Goal: Use online tool/utility: Utilize a website feature to perform a specific function

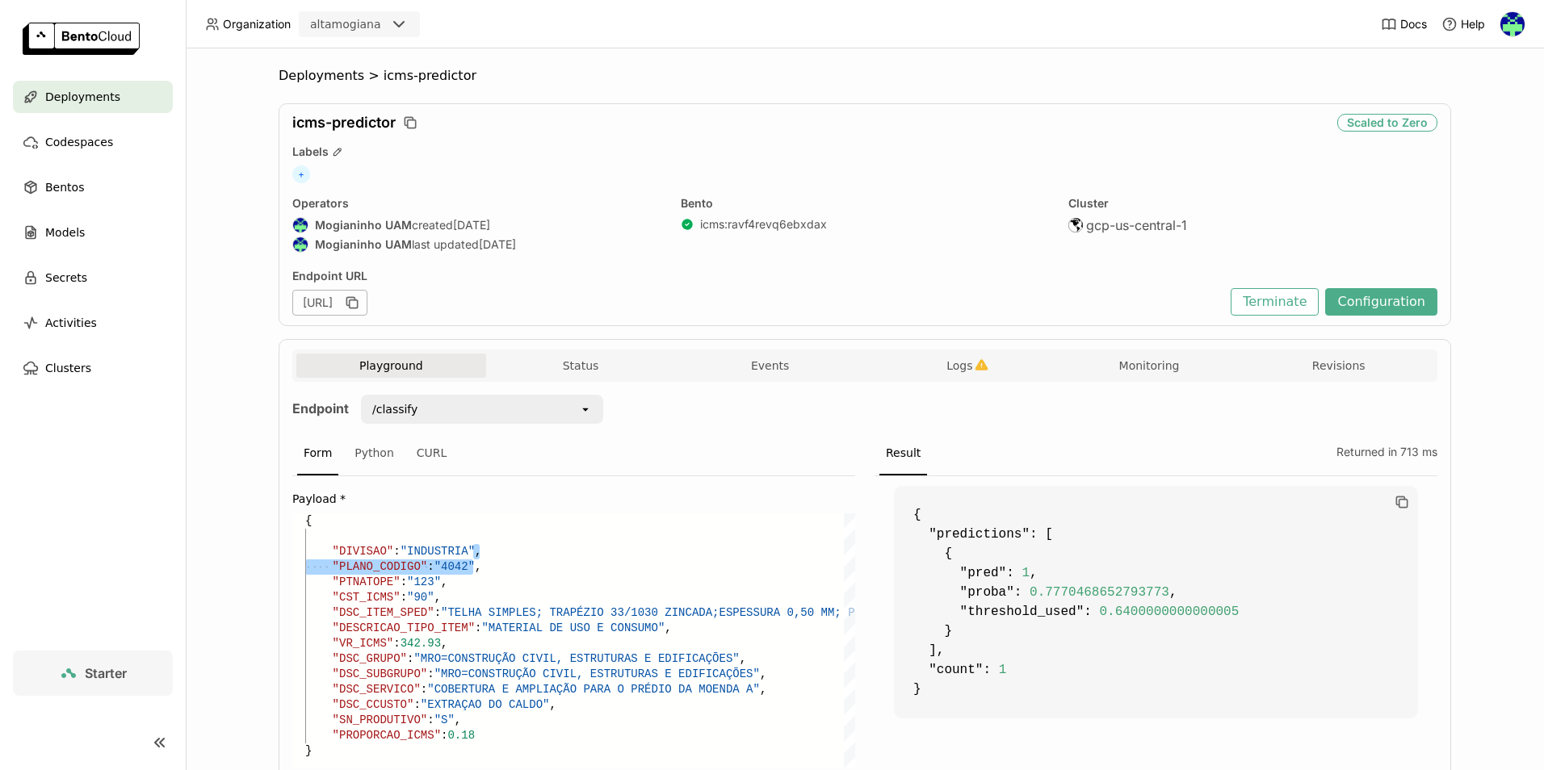
scroll to position [75, 162]
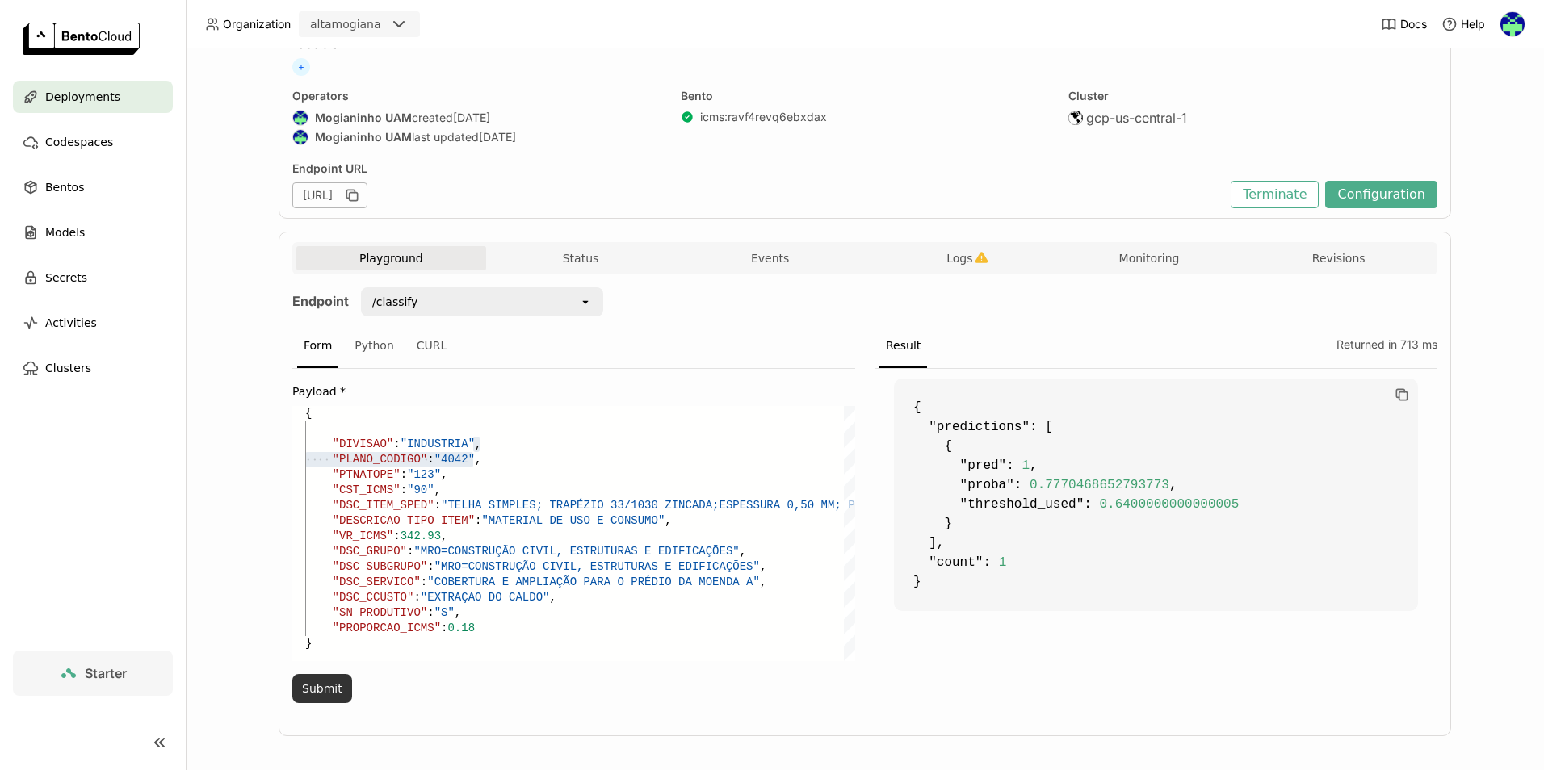
click at [318, 682] on button "Submit" at bounding box center [322, 688] width 60 height 29
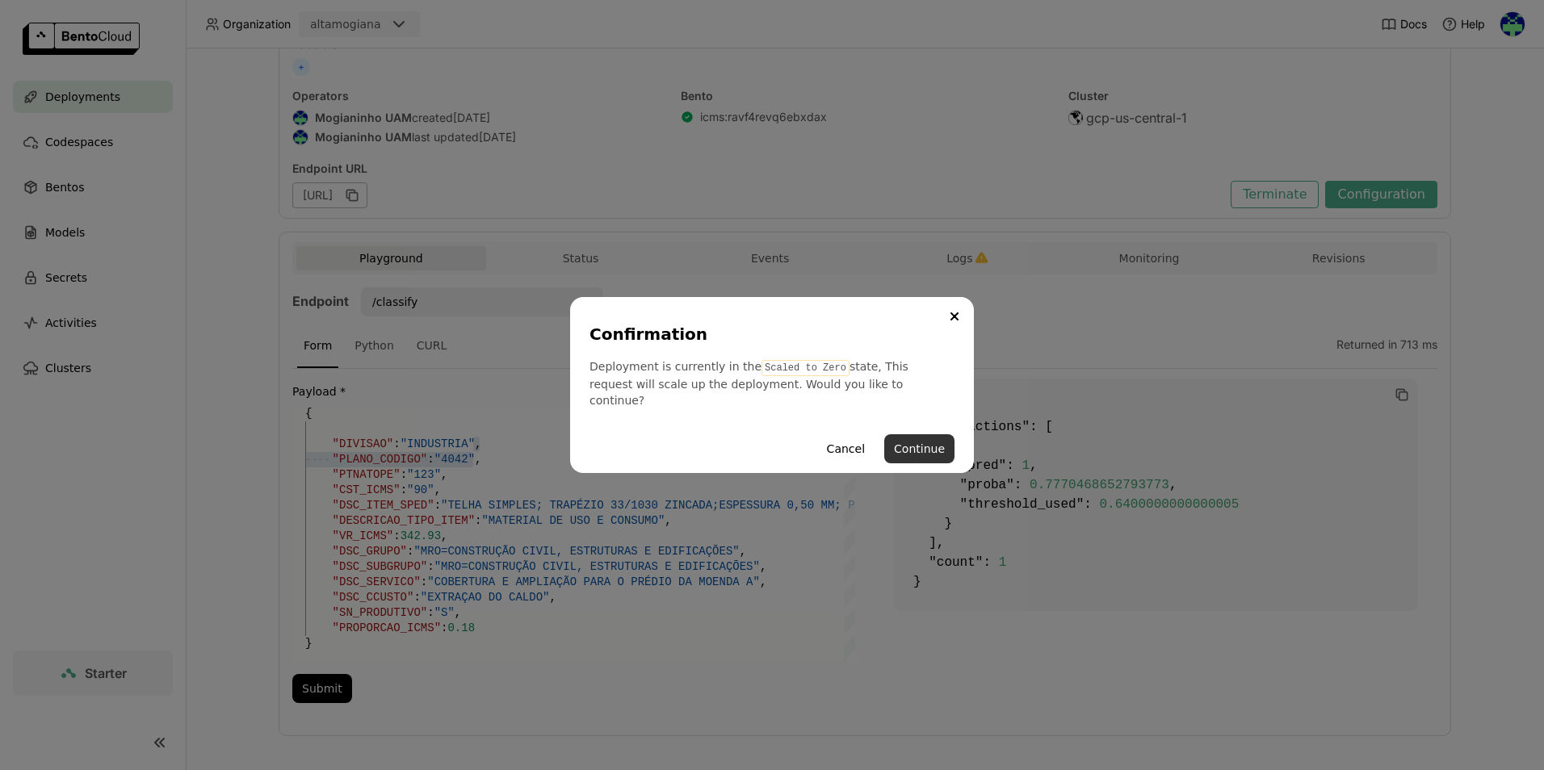
click at [906, 435] on button "Continue" at bounding box center [919, 449] width 70 height 29
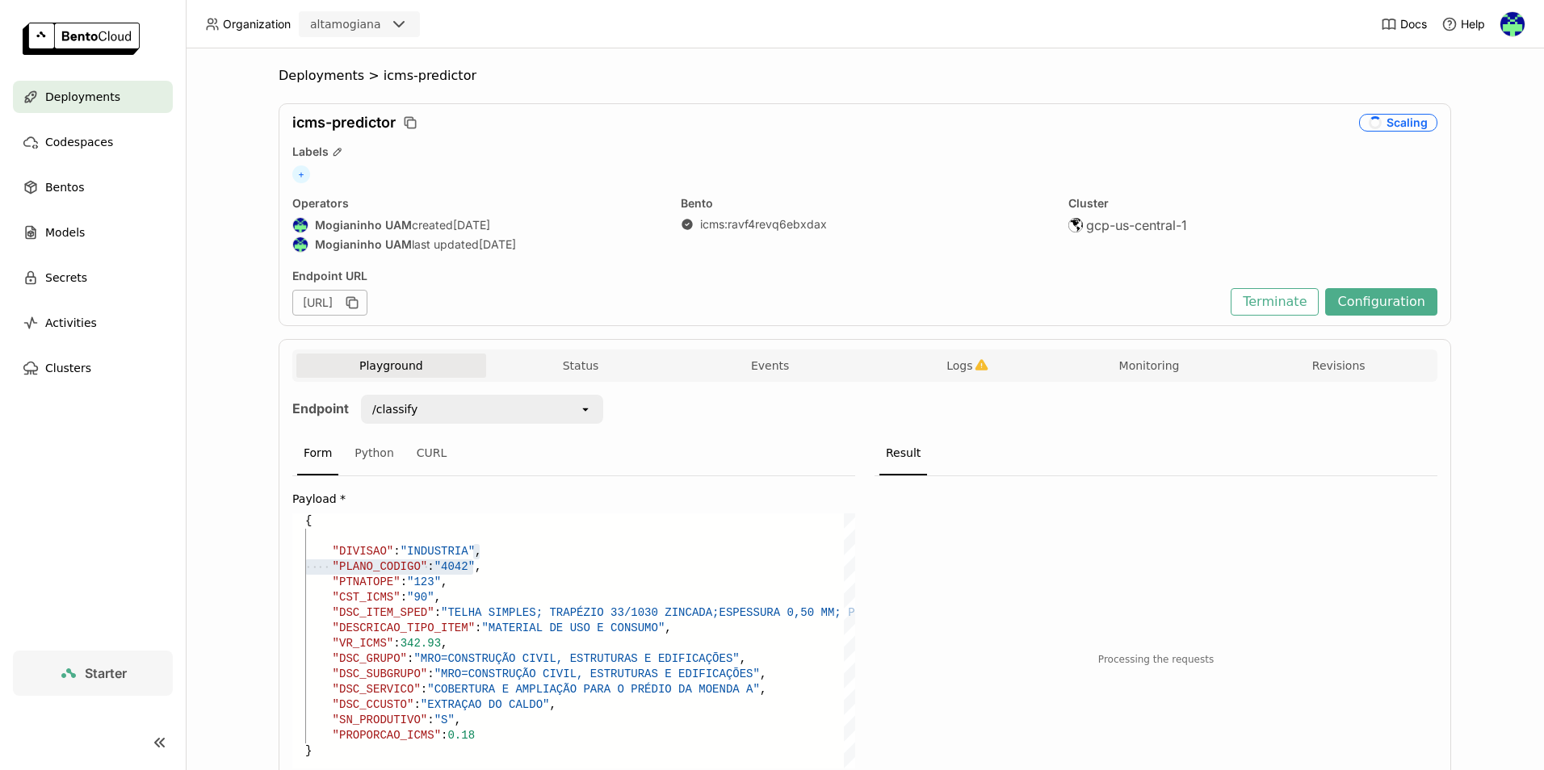
scroll to position [117, 0]
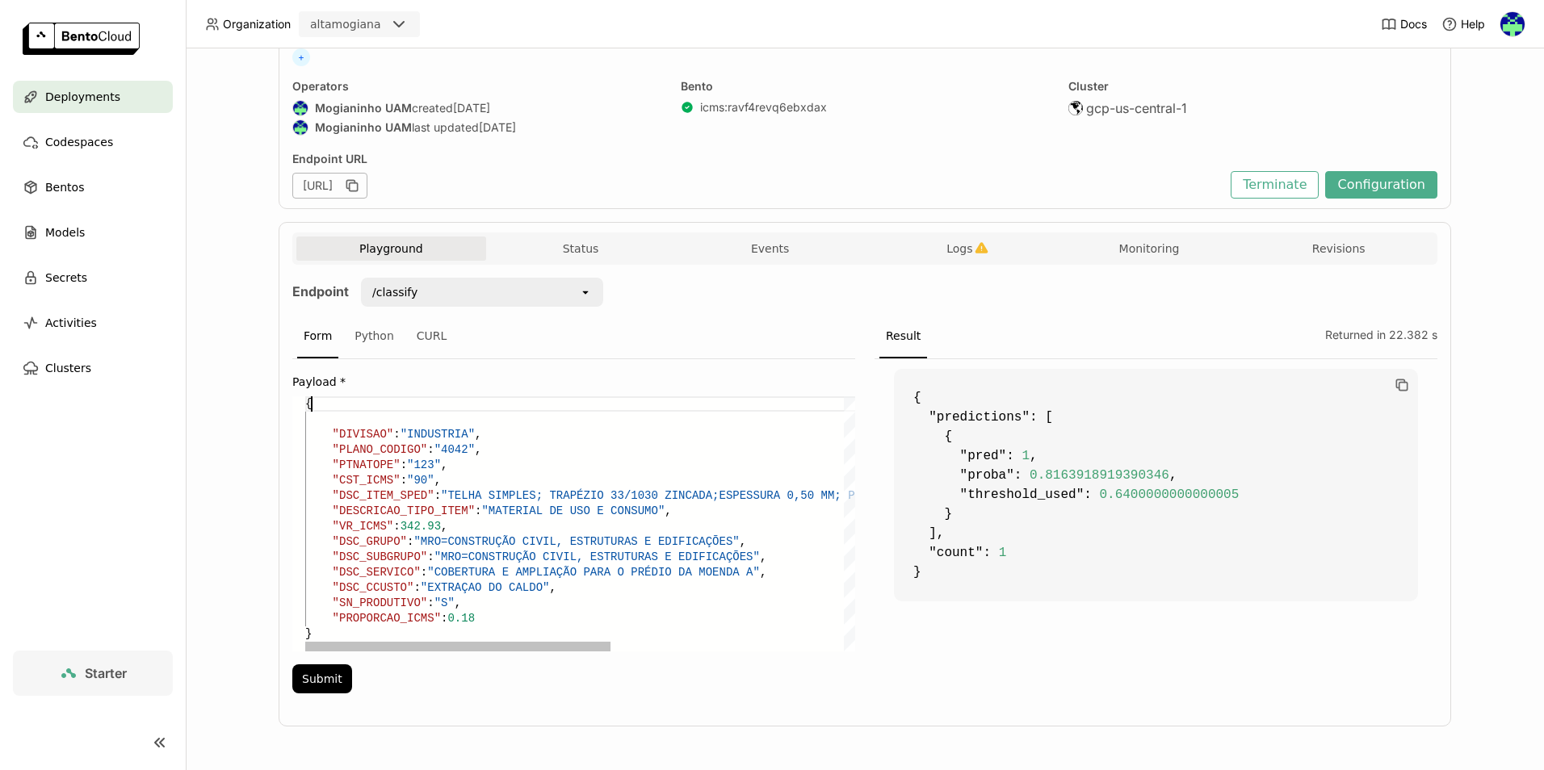
click at [499, 400] on div ""CST_ICMS" : "90" , "DSC_ITEM_SPED" : "TELHA SIMPLES; TRAPÉZIO 33/1030 ZINCADA;…" at bounding box center [789, 524] width 968 height 255
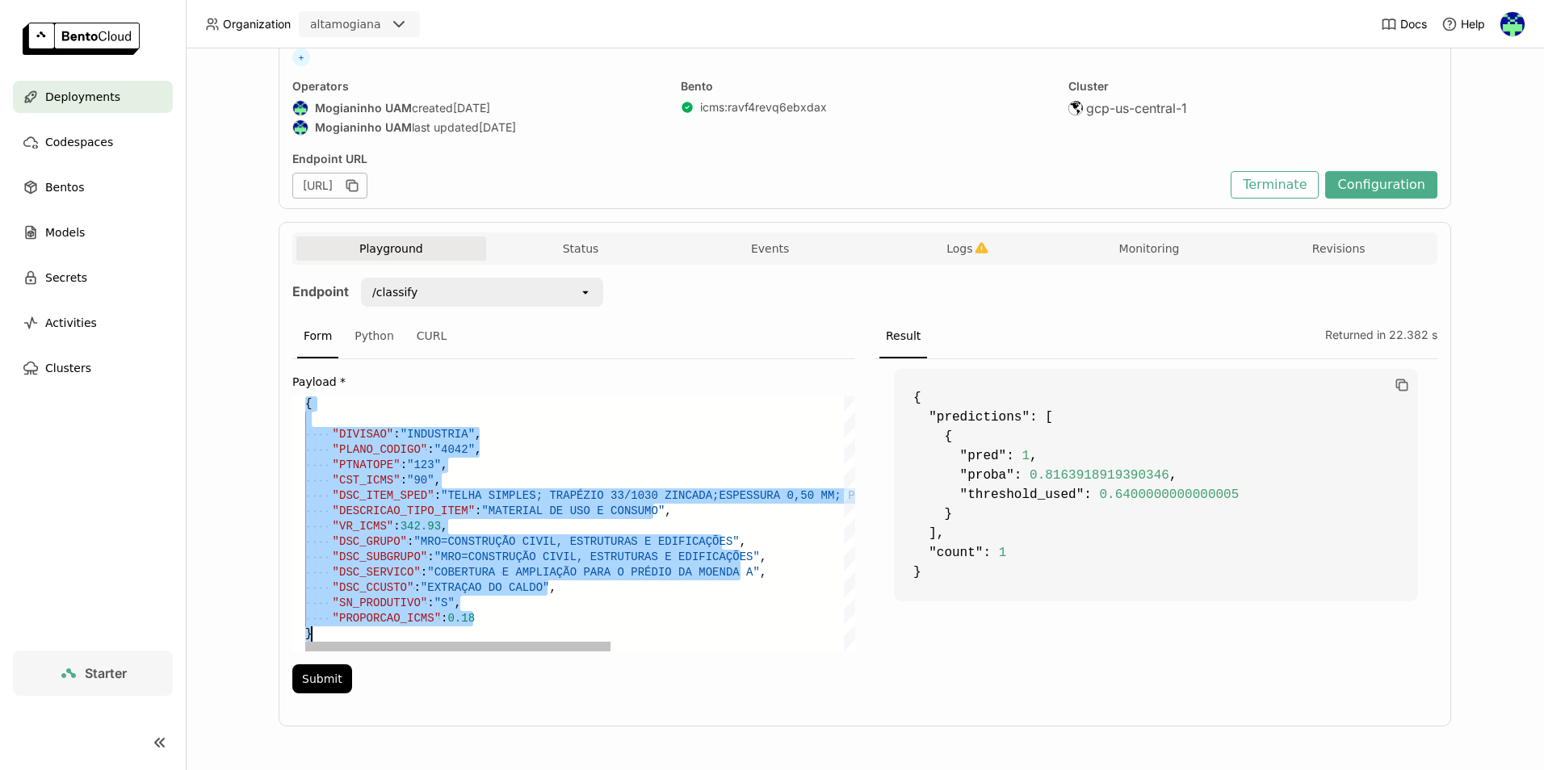
paste textarea ""DSC_SERVICO": "AQUISIÇÃO DE NOVA SMART CALDA PRONTA PARA SEGUNDA LINHA DE CARR…"
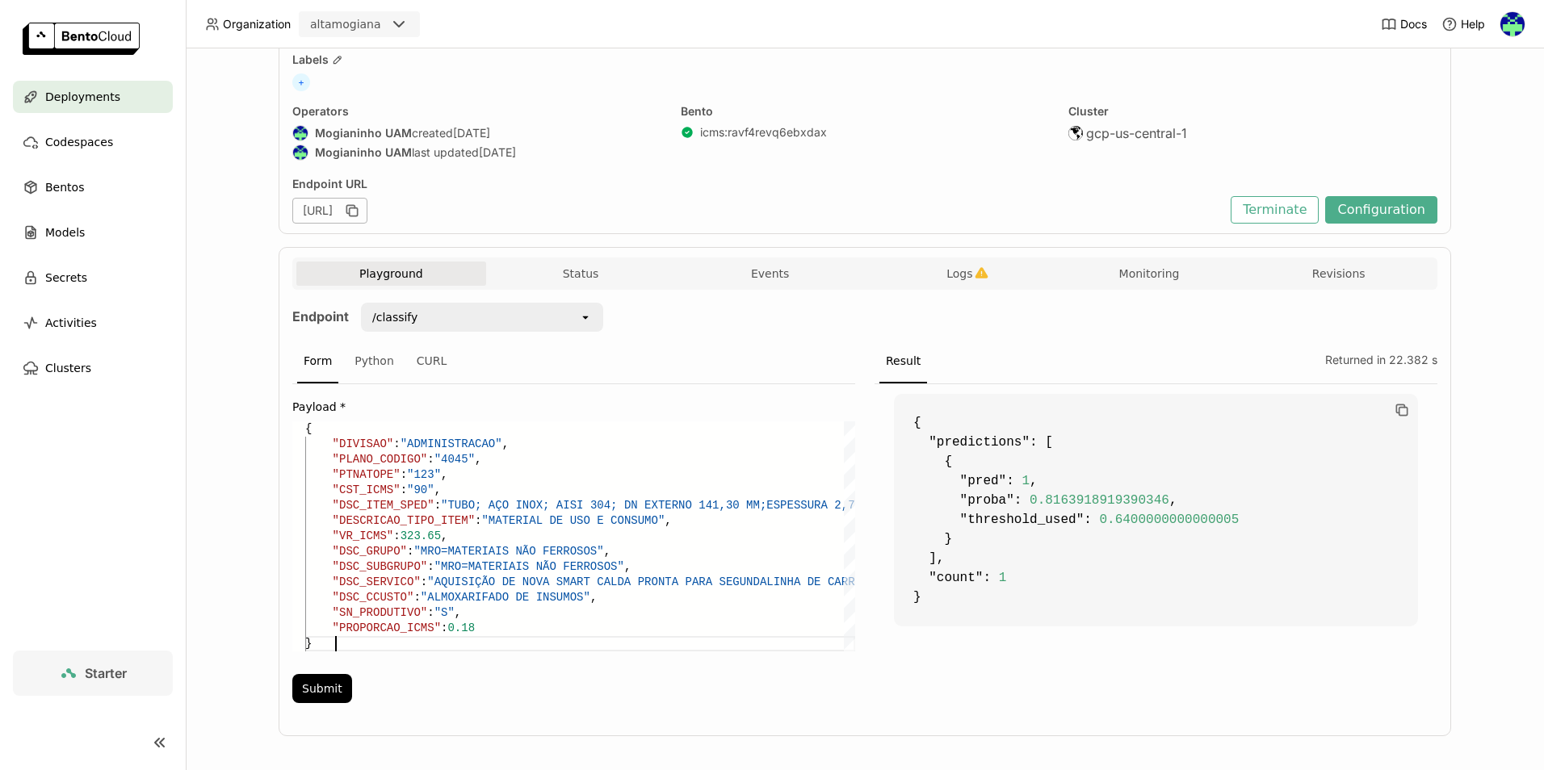
scroll to position [102, 0]
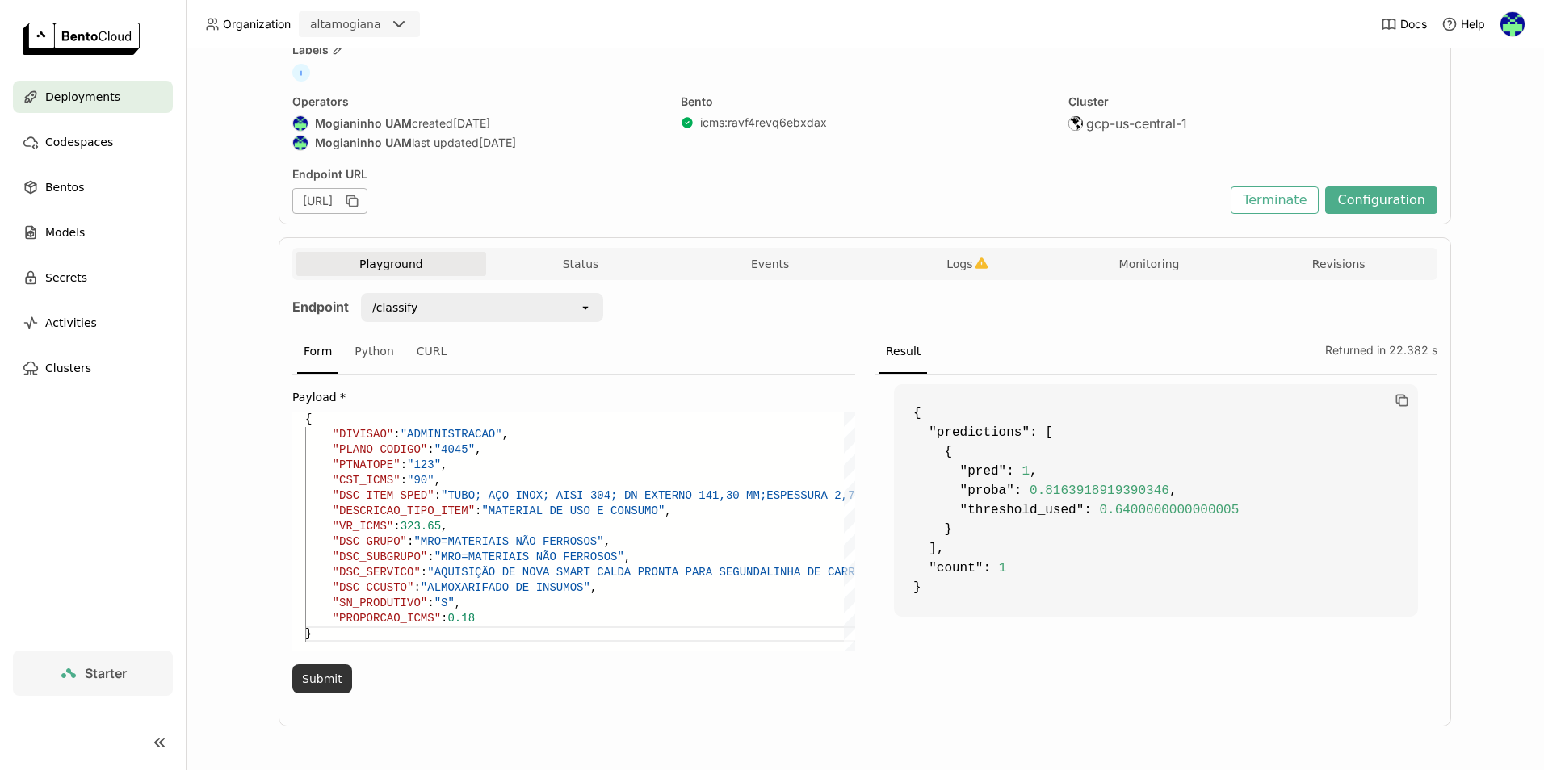
click at [325, 680] on button "Submit" at bounding box center [322, 679] width 60 height 29
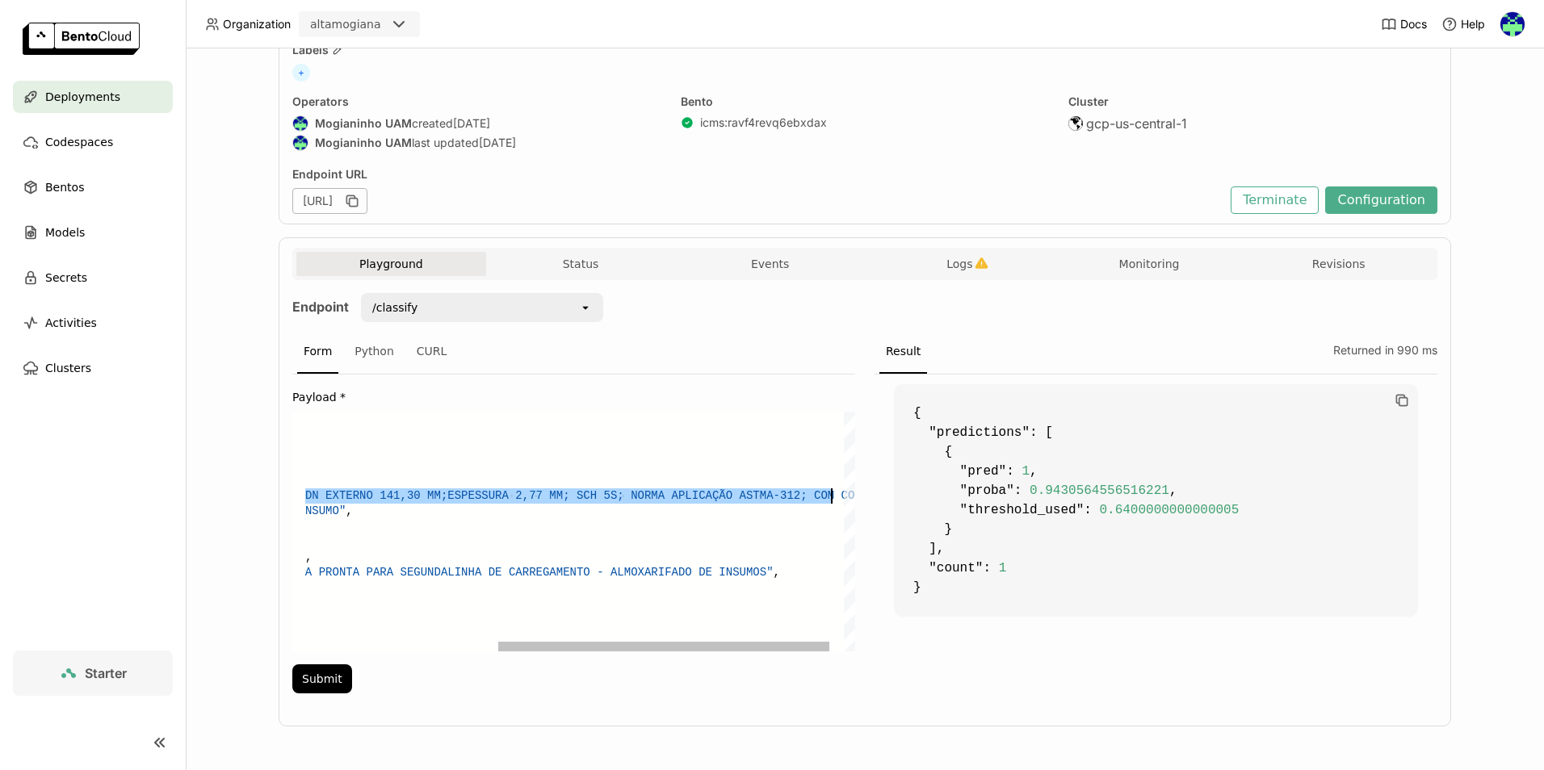
drag, startPoint x: 437, startPoint y: 496, endPoint x: 825, endPoint y: 497, distance: 388.5
click at [825, 497] on div ""DSC_ITEM_SPED" : "TUBO; AÇO INOX; AISI 304; DN EXTERNO 141,30 MM; ESPESSURA 2,…" at bounding box center [432, 532] width 893 height 240
paste textarea "Editor content;Press Alt+F1 for Accessibility Options."
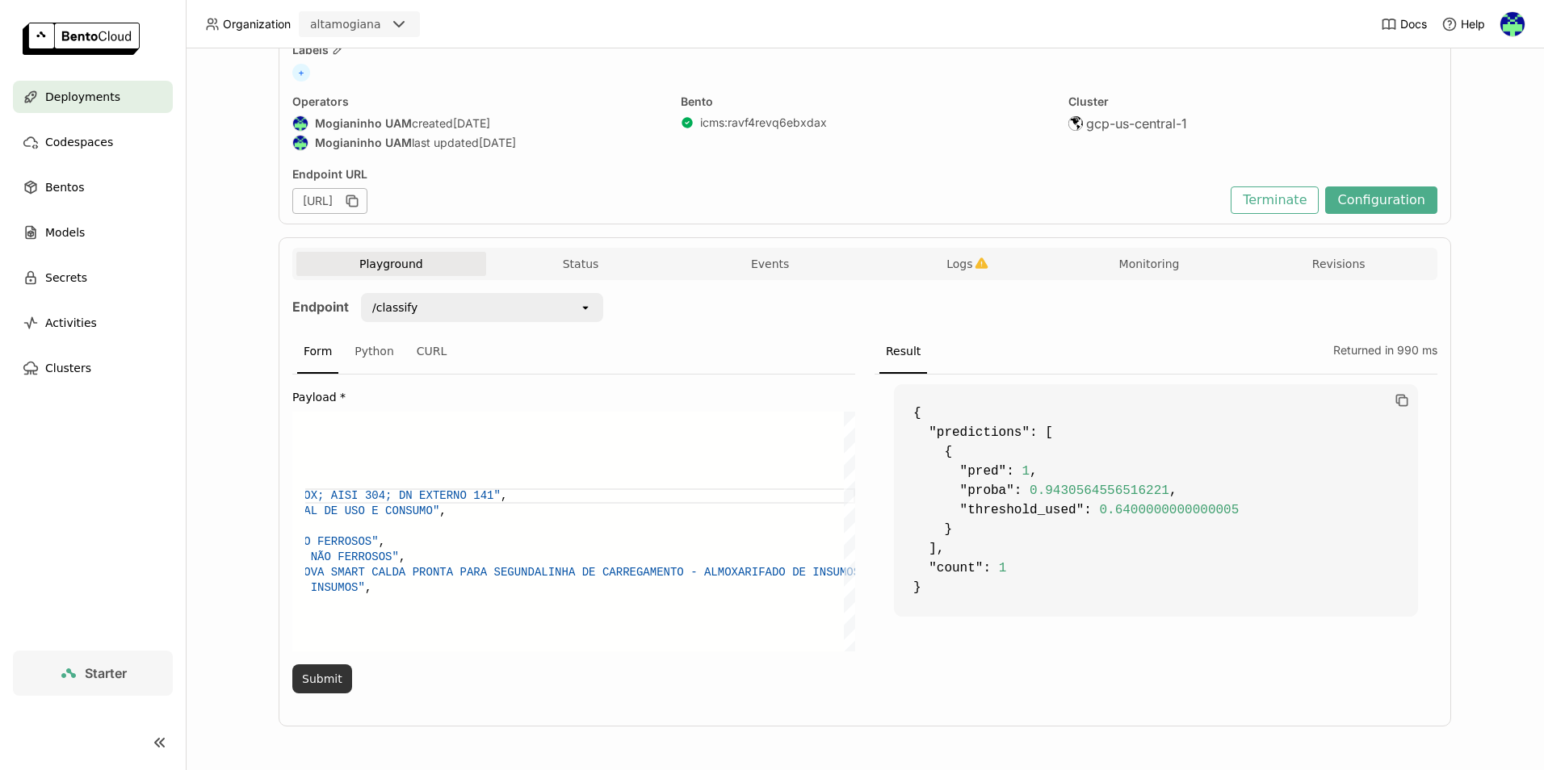
click at [292, 684] on button "Submit" at bounding box center [322, 679] width 60 height 29
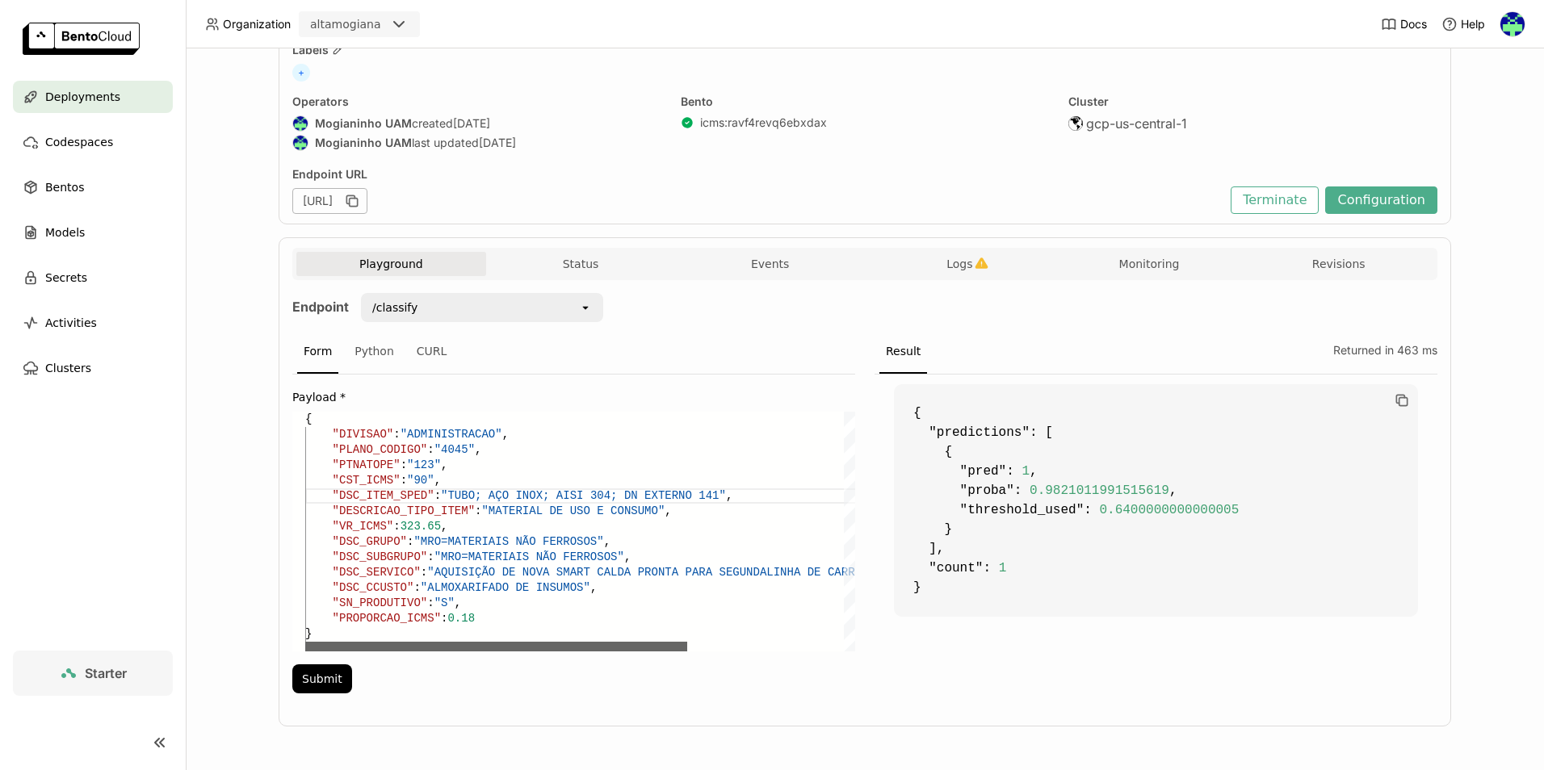
click at [310, 645] on div at bounding box center [496, 647] width 382 height 10
drag, startPoint x: 447, startPoint y: 639, endPoint x: 612, endPoint y: 639, distance: 165.6
click at [612, 639] on div ""DSC_ITEM_SPED" : "TUBO; AÇO INOX; AISI 304; DN EXTERNO 141" , "DESCRICAO_TIPO_…" at bounding box center [692, 532] width 775 height 240
click at [590, 643] on div at bounding box center [496, 647] width 382 height 10
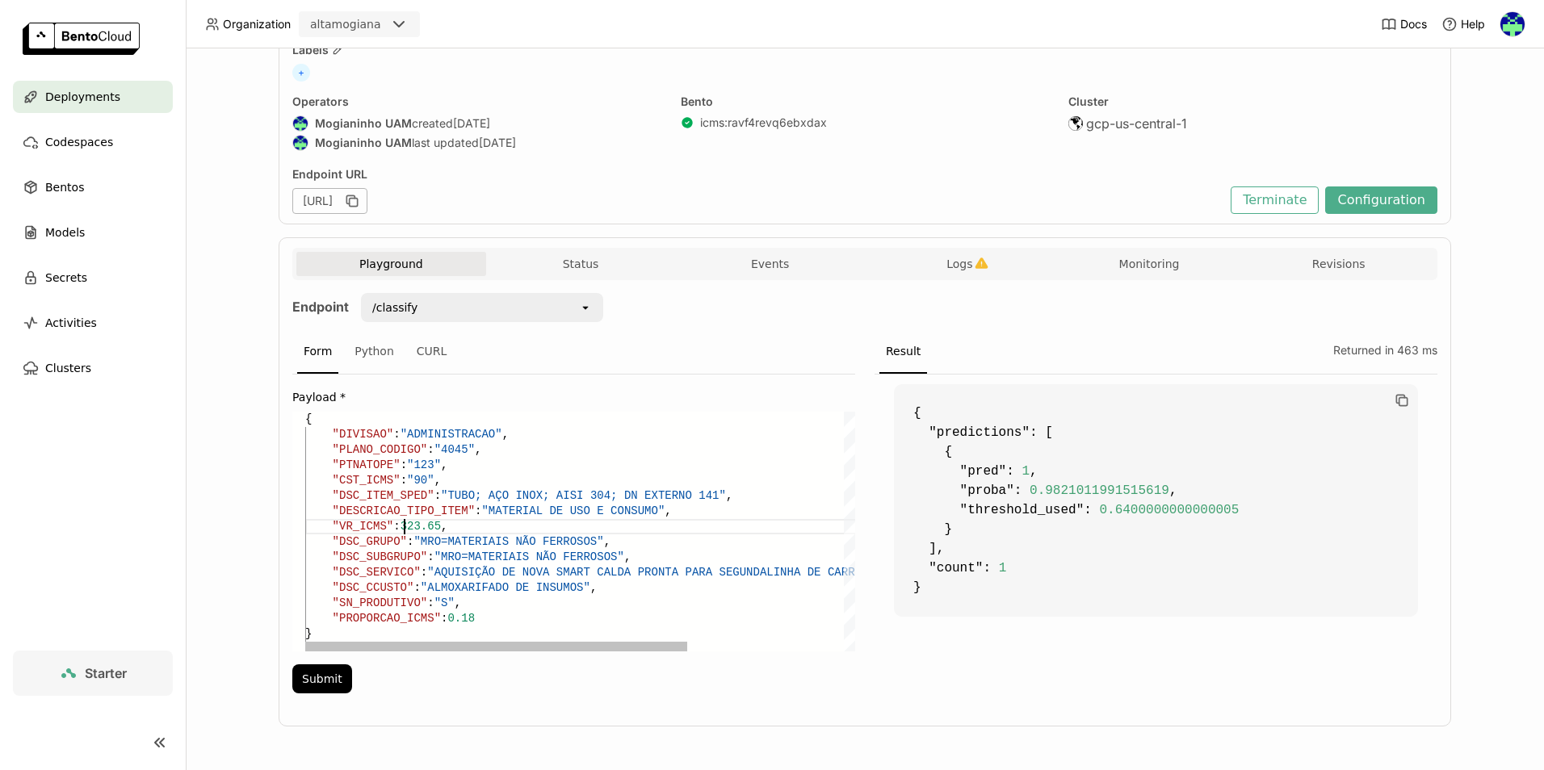
click at [398, 527] on div ""DSC_ITEM_SPED" : "TUBO; AÇO INOX; AISI 304; DN EXTERNO 141" , "DESCRICAO_TIPO_…" at bounding box center [692, 532] width 775 height 240
click at [306, 684] on button "Submit" at bounding box center [322, 679] width 60 height 29
click at [468, 623] on div ""DSC_ITEM_SPED" : "TUBO; AÇO INOX; AISI 304; DN EXTERNO 141" , "DESCRICAO_TIPO_…" at bounding box center [692, 532] width 775 height 240
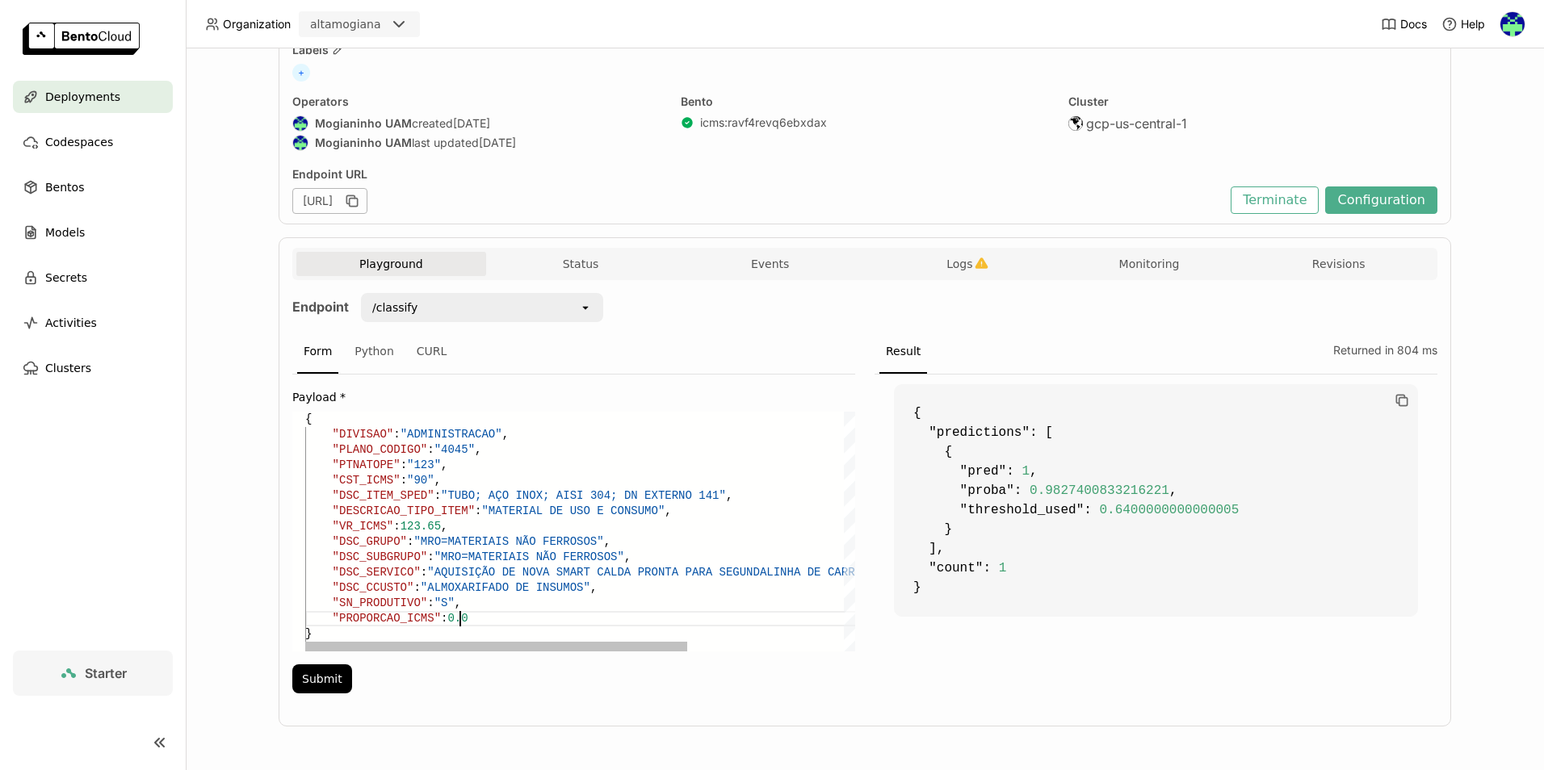
scroll to position [60, 161]
click at [325, 682] on button "Submit" at bounding box center [322, 679] width 60 height 29
click at [510, 621] on div ""DSC_ITEM_SPED" : "TUBO; AÇO INOX; AISI 304; DN EXTERNO 141" , "DESCRICAO_TIPO_…" at bounding box center [692, 532] width 775 height 240
click at [322, 680] on button "Submit" at bounding box center [322, 679] width 60 height 29
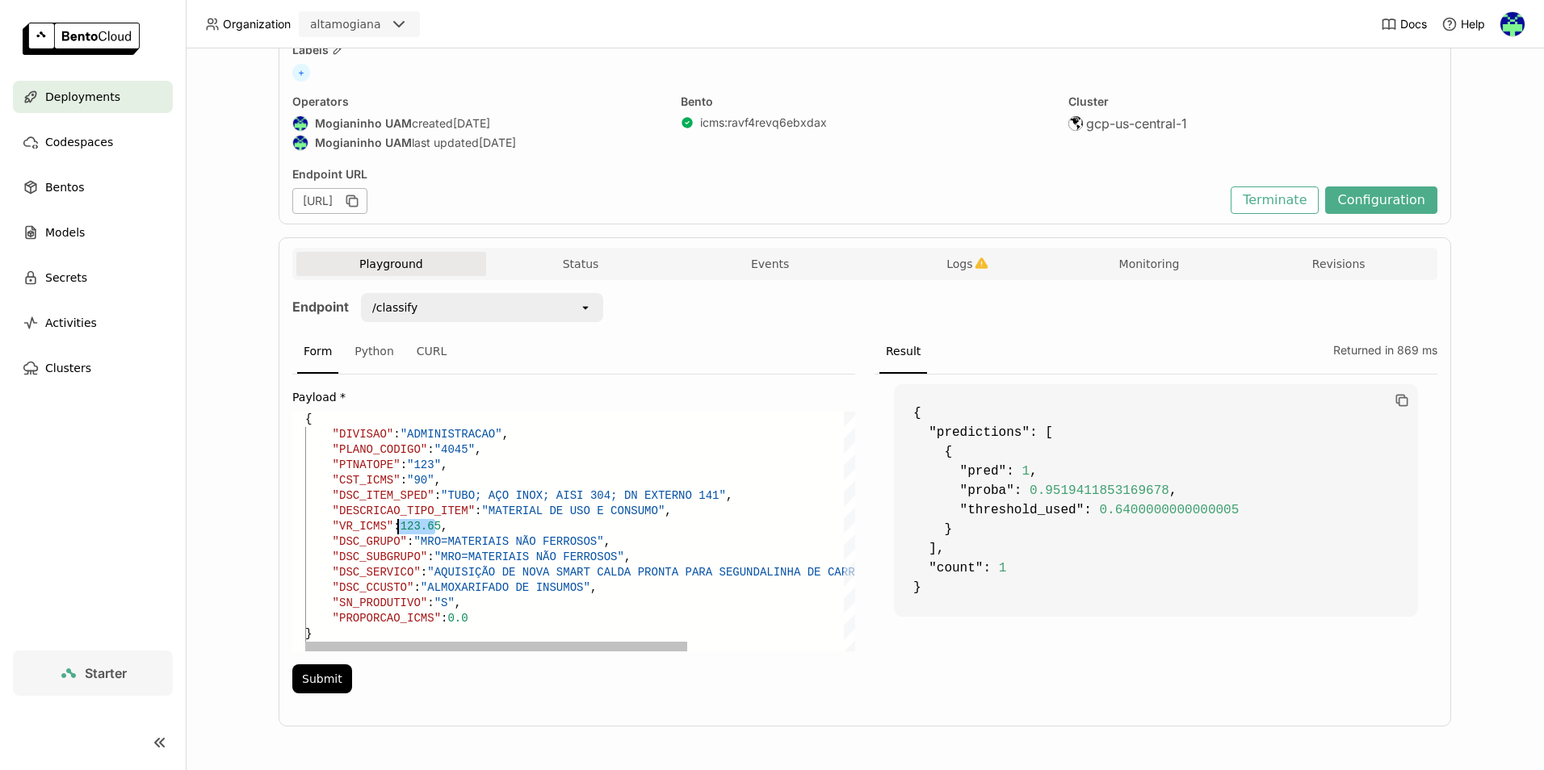
drag, startPoint x: 430, startPoint y: 526, endPoint x: 393, endPoint y: 529, distance: 36.5
click at [393, 529] on div ""DSC_ITEM_SPED" : "TUBO; AÇO INOX; AISI 304; DN EXTERNO 141" , "DESCRICAO_TIPO_…" at bounding box center [692, 532] width 775 height 240
click at [339, 673] on button "Submit" at bounding box center [322, 679] width 60 height 29
click at [396, 523] on div ""DSC_ITEM_SPED" : "TUBO; AÇO INOX; AISI 304; DN EXTERNO 141" , "DESCRICAO_TIPO_…" at bounding box center [692, 532] width 775 height 240
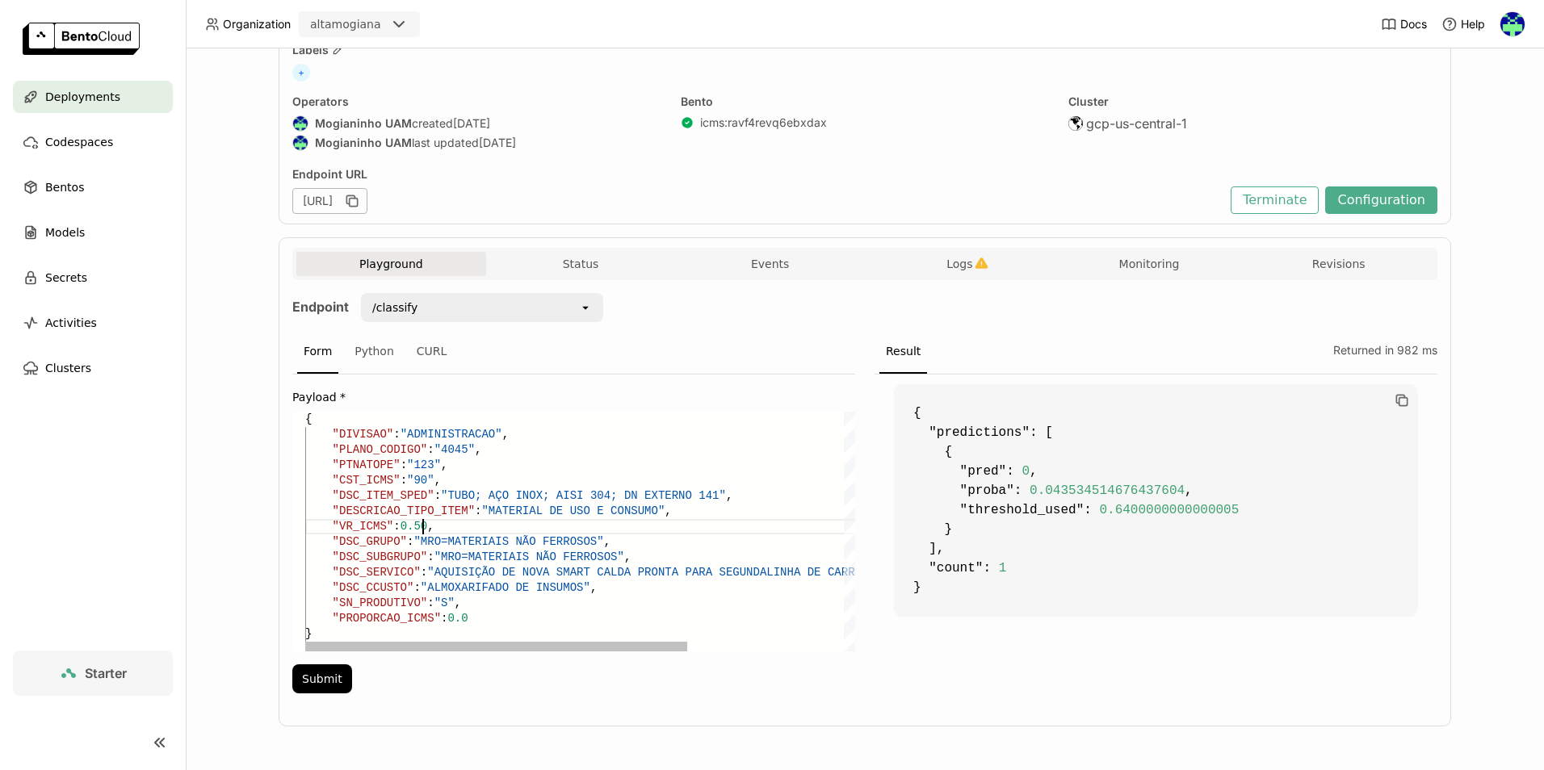
scroll to position [108, 118]
click at [313, 677] on button "Submit" at bounding box center [322, 679] width 60 height 29
click at [419, 528] on div ""DSC_ITEM_SPED" : "TUBO; AÇO INOX; AISI 304; DN EXTERNO 141" , "DESCRICAO_TIPO_…" at bounding box center [692, 532] width 775 height 240
click at [283, 695] on div "Playground Status Events Logs Monitoring Revisions Endpoint /classify open Form…" at bounding box center [865, 481] width 1173 height 489
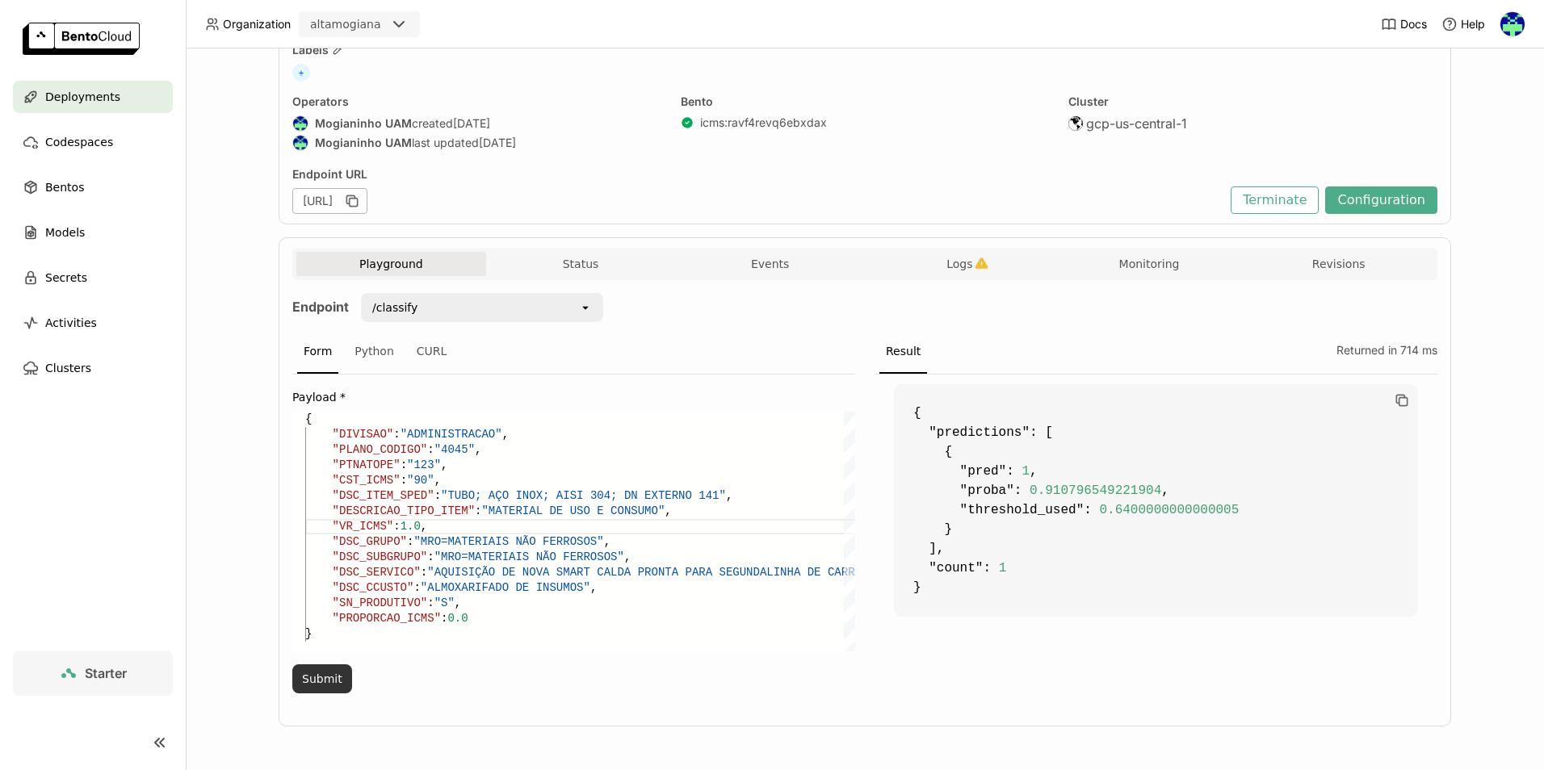
click at [310, 689] on button "Submit" at bounding box center [322, 679] width 60 height 29
click at [426, 466] on div ""DSC_ITEM_SPED" : "TUBO; AÇO INOX; AISI 304; DN EXTERNO 141" , "DESCRICAO_TIPO_…" at bounding box center [692, 532] width 775 height 240
click at [320, 684] on button "Submit" at bounding box center [322, 679] width 60 height 29
click at [421, 480] on div ""DSC_ITEM_SPED" : "TUBO; AÇO INOX; AISI 304; DN EXTERNO 141" , "DESCRICAO_TIPO_…" at bounding box center [692, 532] width 775 height 240
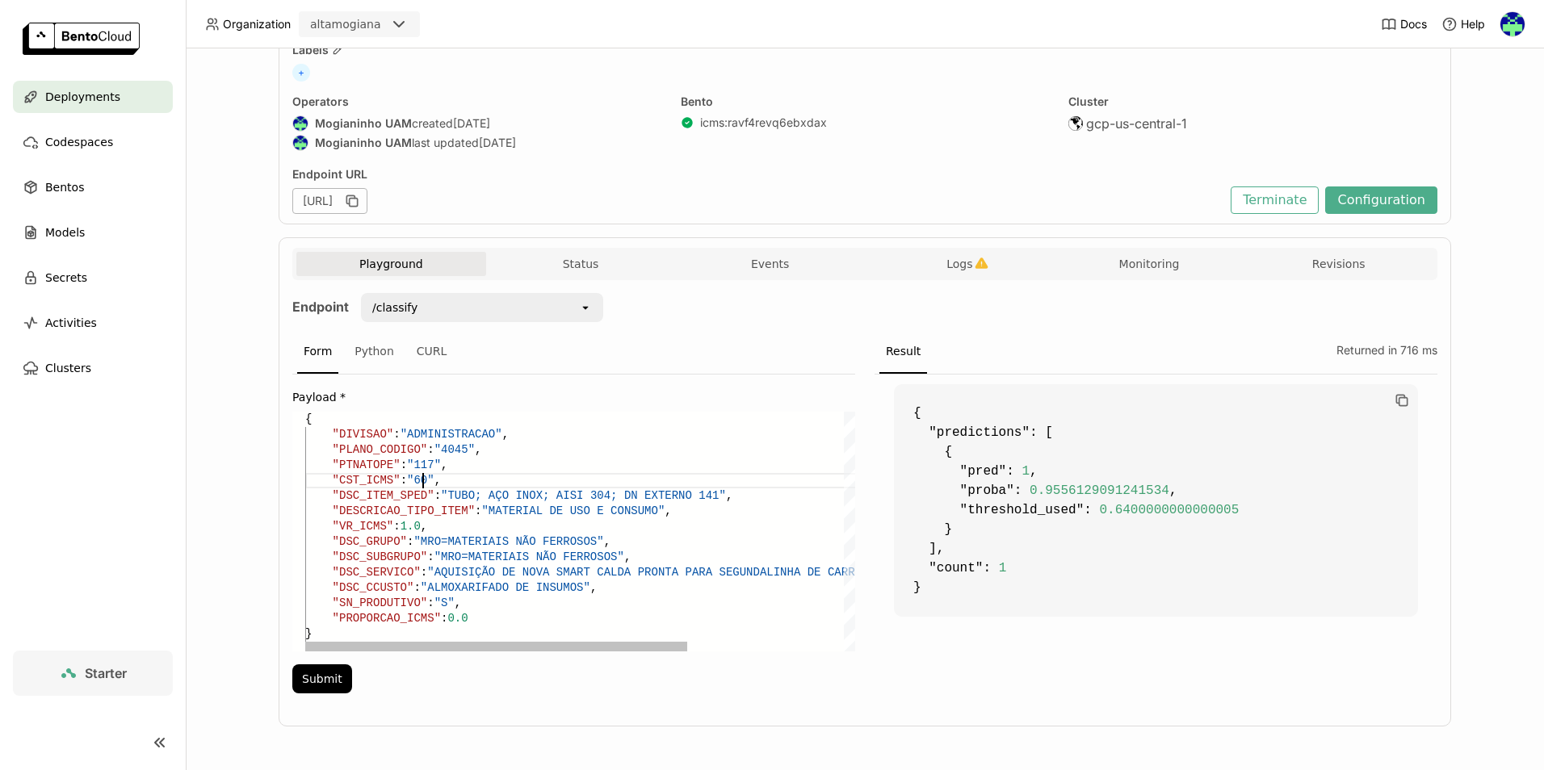
scroll to position [62, 118]
click at [308, 688] on button "Submit" at bounding box center [322, 679] width 60 height 29
click at [584, 484] on div ""DSC_ITEM_SPED" : "TUBO; AÇO INOX; AISI 304; DN EXTERNO 141" , "DESCRICAO_TIPO_…" at bounding box center [692, 532] width 775 height 240
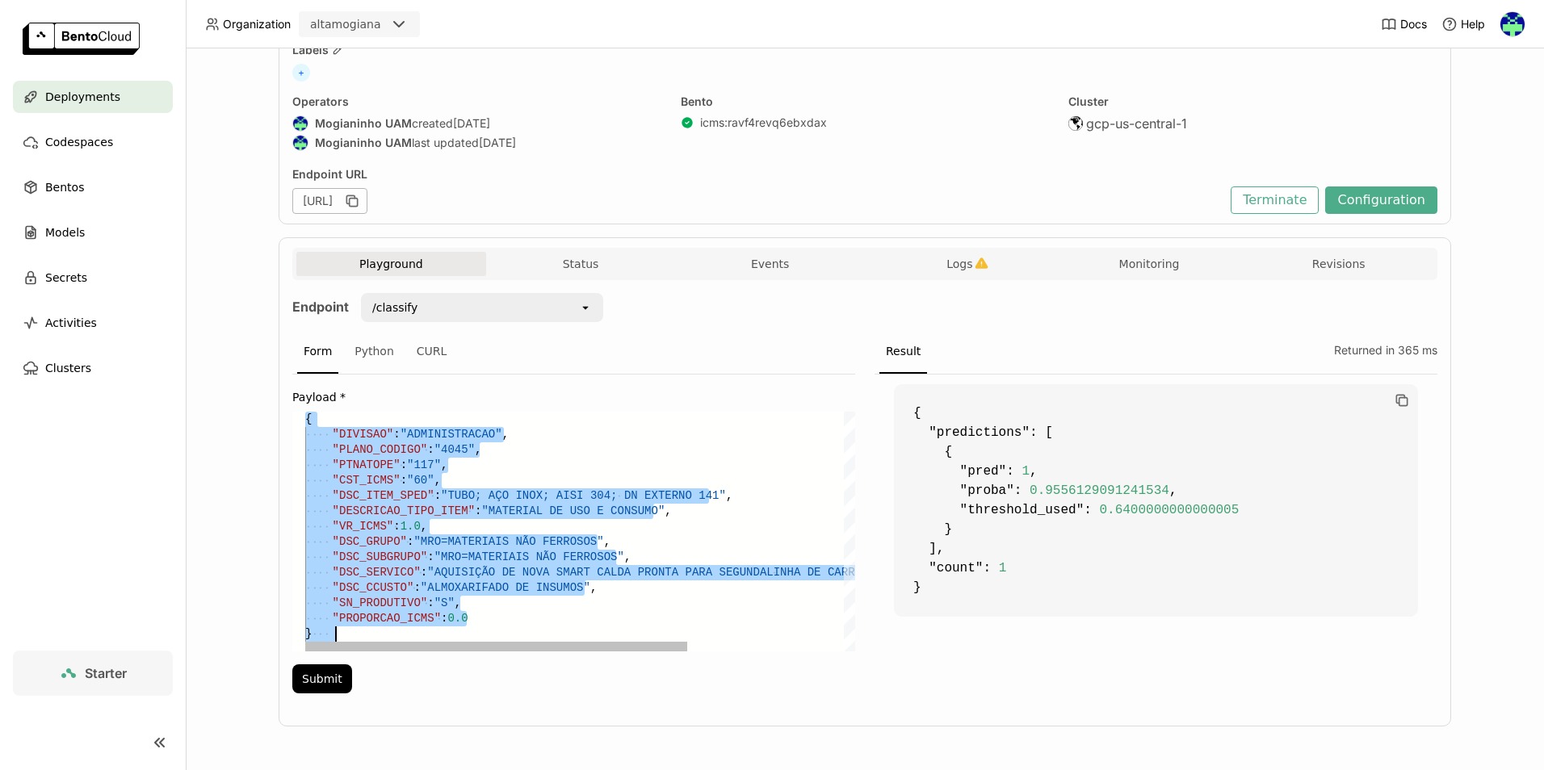
paste textarea ""DSC_SERVICO": "AQUISIÇÃO DE MATERIAIS PARA PAVIMENTAÇÃO DA 2ª ETAPA DO TRECHO …"
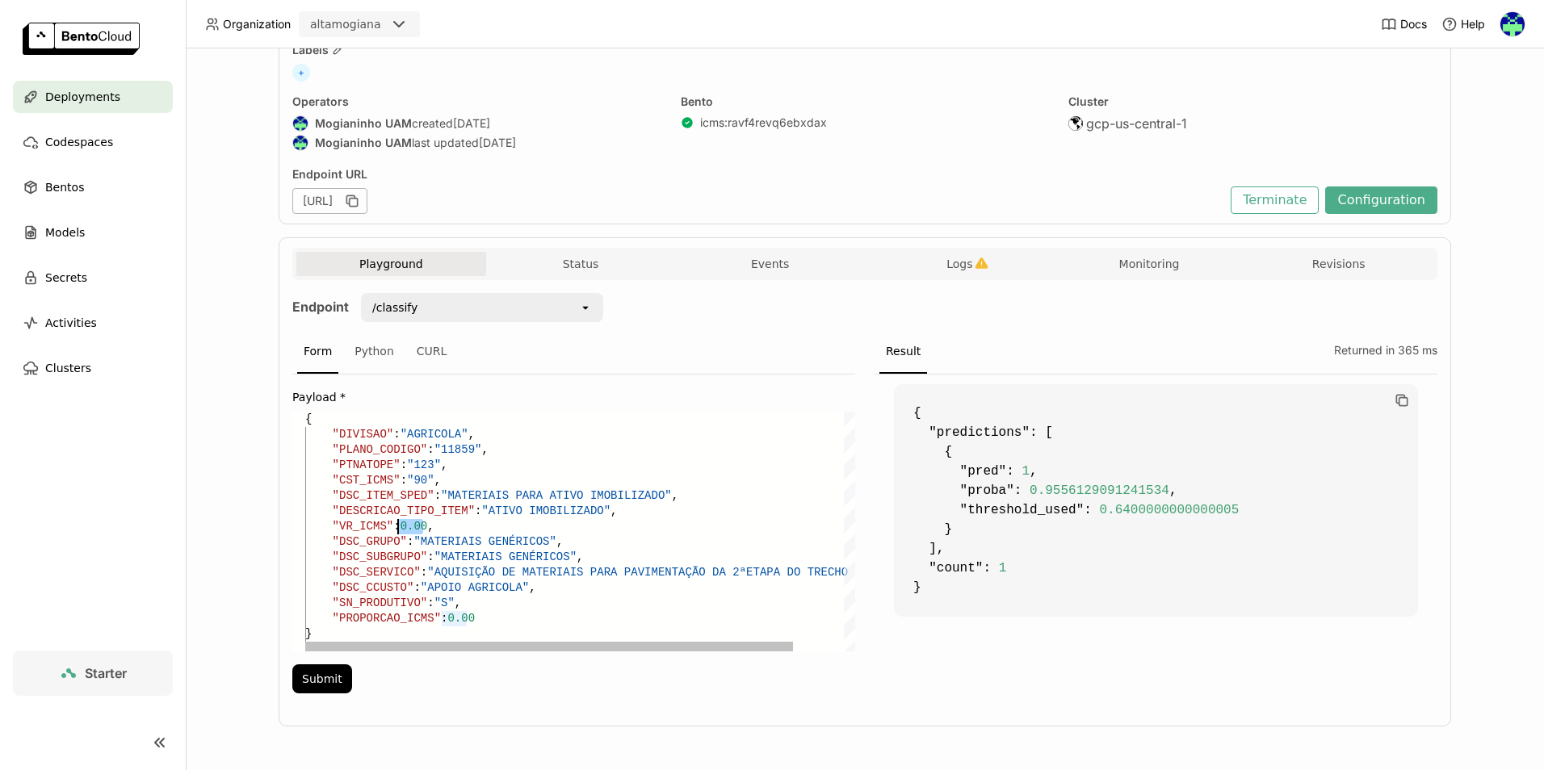
drag, startPoint x: 418, startPoint y: 521, endPoint x: 393, endPoint y: 521, distance: 24.2
click at [393, 521] on div ""DSC_ITEM_SPED" : "MATERIAIS PARA ATIVO IMOBILIZADO" , "DESCRICAO_TIPO_ITEM" : …" at bounding box center [608, 532] width 607 height 240
click at [465, 622] on div ""DSC_ITEM_SPED" : "MATERIAIS PARA ATIVO IMOBILIZADO" , "DESCRICAO_TIPO_ITEM" : …" at bounding box center [608, 532] width 607 height 240
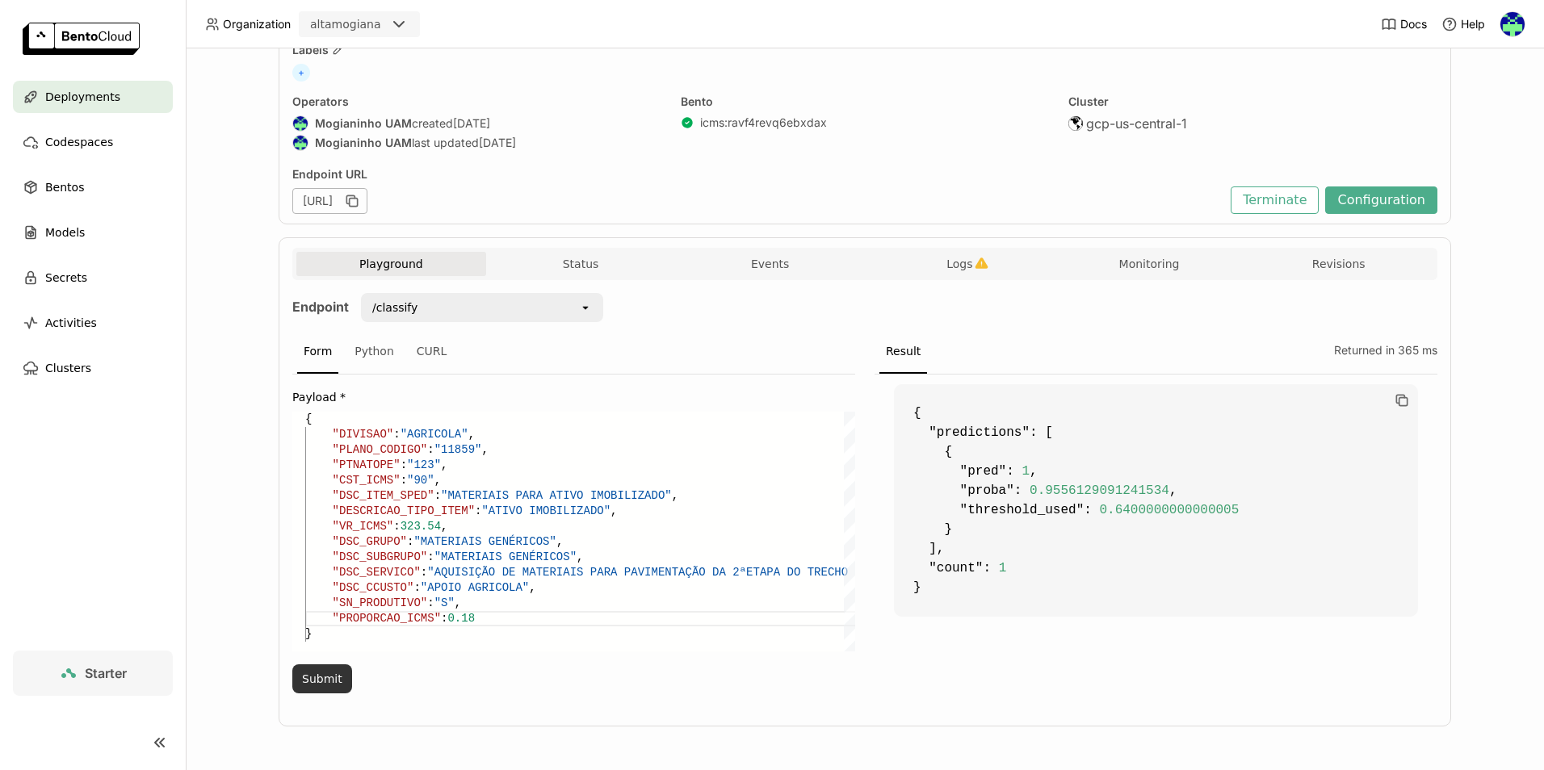
click at [320, 681] on button "Submit" at bounding box center [322, 679] width 60 height 29
click at [535, 485] on div ""DSC_ITEM_SPED" : "MATERIAIS PARA ATIVO IMOBILIZADO" , "DESCRICAO_TIPO_ITEM" : …" at bounding box center [608, 532] width 607 height 240
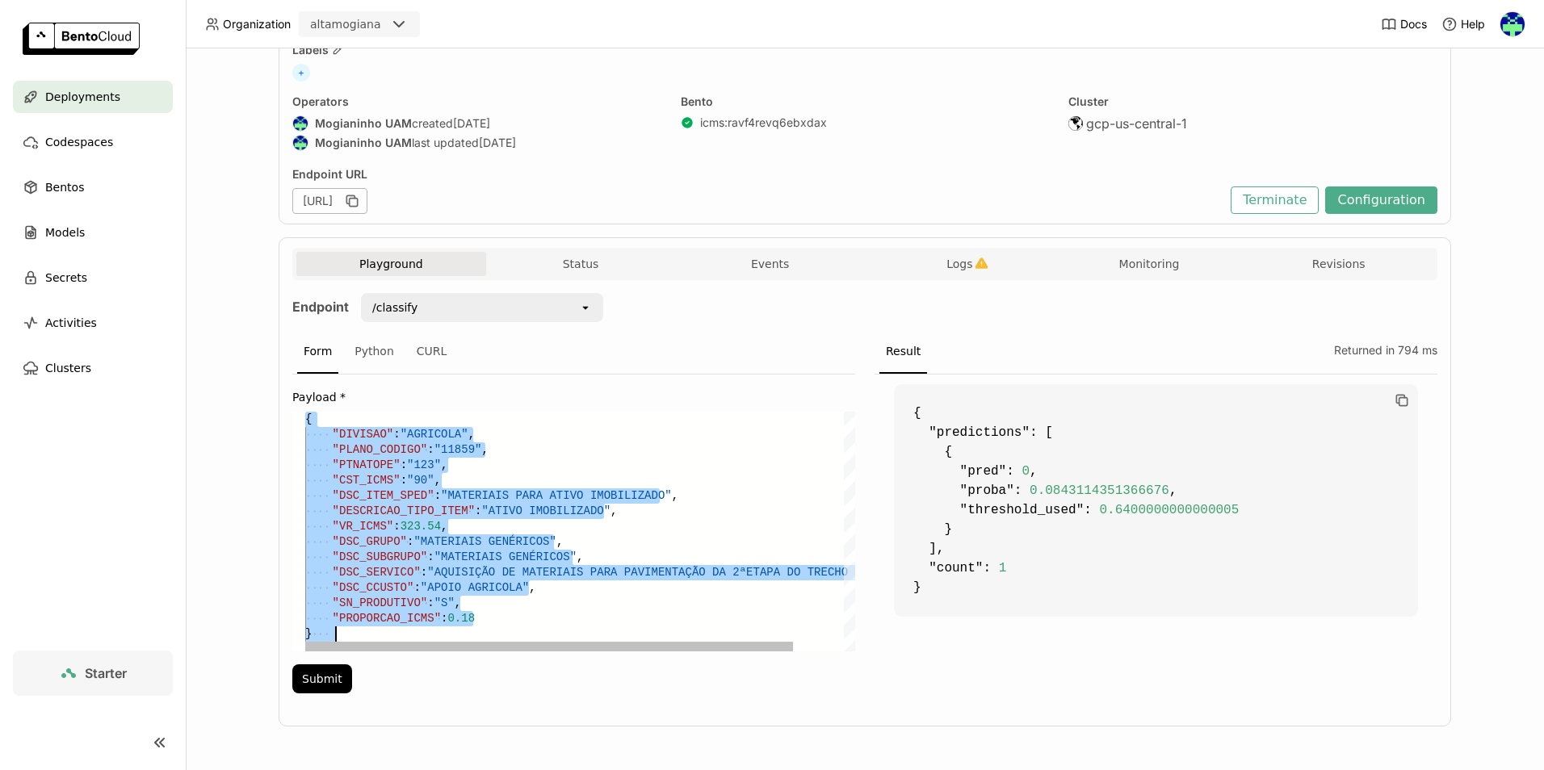
paste textarea ""DSC_SERVICO": "AQUISIÇÃO DE NOVA SMART CALDA PRONTA PARA SEGUNDA LINHA DE CARR…"
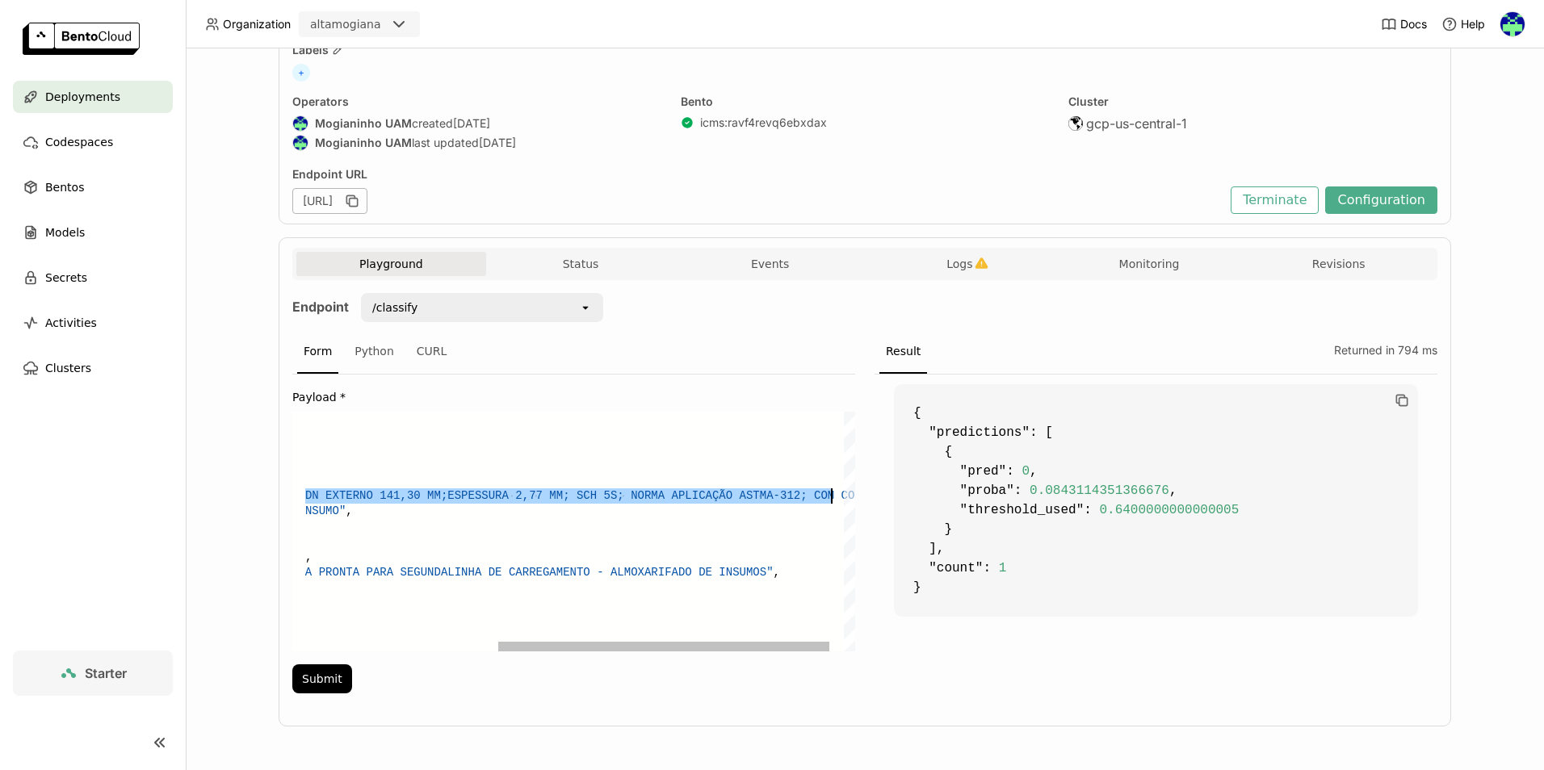
drag, startPoint x: 436, startPoint y: 497, endPoint x: 827, endPoint y: 502, distance: 390.9
click at [827, 502] on div ""DSC_ITEM_SPED" : "TUBO; AÇO INOX; AISI 304; DN EXTERNO 141,30 MM; ESPESSURA 2,…" at bounding box center [432, 532] width 893 height 240
paste textarea "MATERIAIS PARA ATIVO IMOBILIZADO"
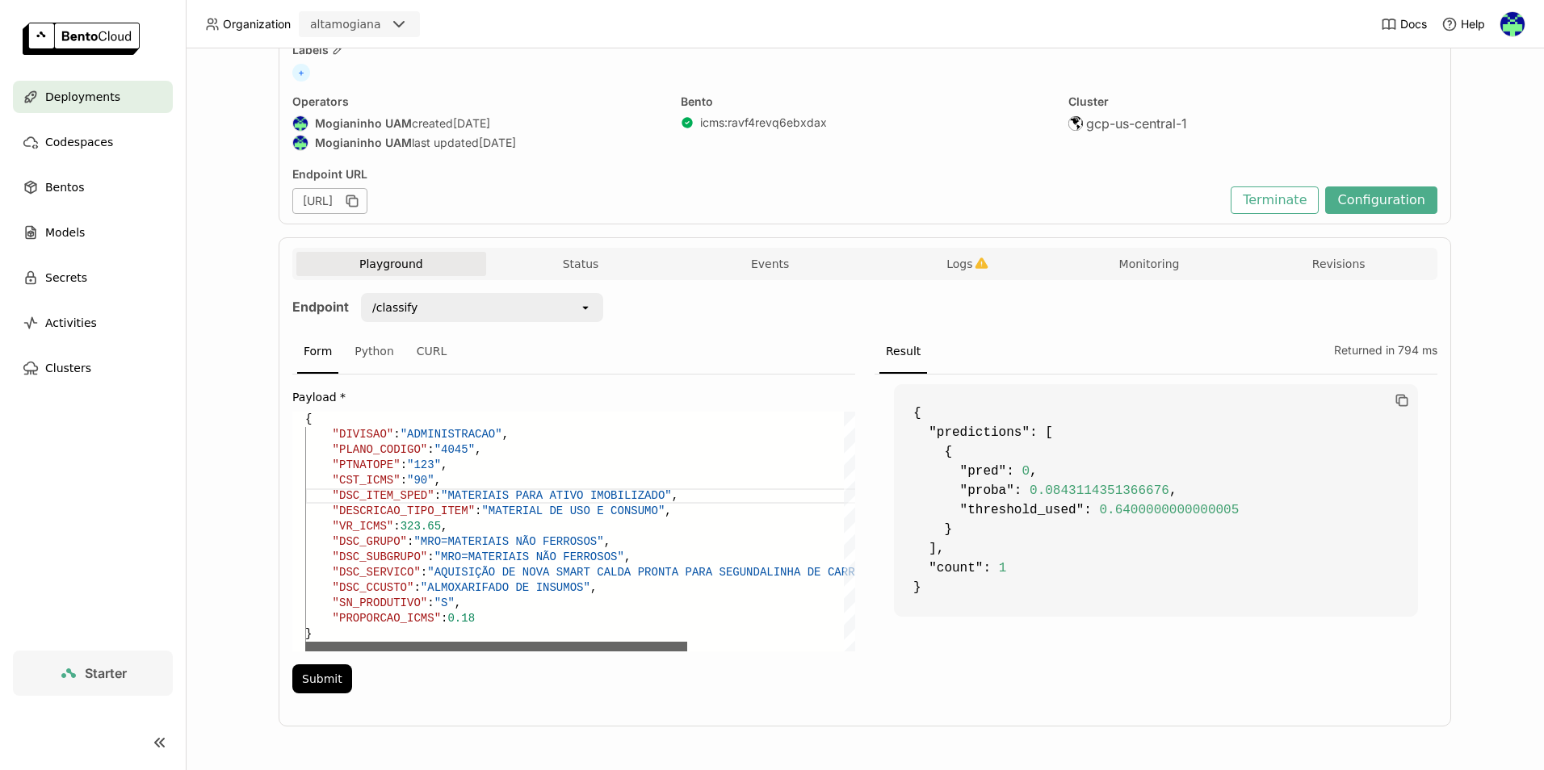
click at [305, 652] on div at bounding box center [496, 647] width 382 height 10
click at [325, 680] on button "Submit" at bounding box center [322, 679] width 60 height 29
drag, startPoint x: 636, startPoint y: 493, endPoint x: 574, endPoint y: 493, distance: 62.2
click at [574, 493] on div ""DSC_ITEM_SPED" : "MATERIAIS PARA ATIVO IMOBILIZADO" , "DESCRICAO_TIPO_ITEM" : …" at bounding box center [692, 532] width 775 height 240
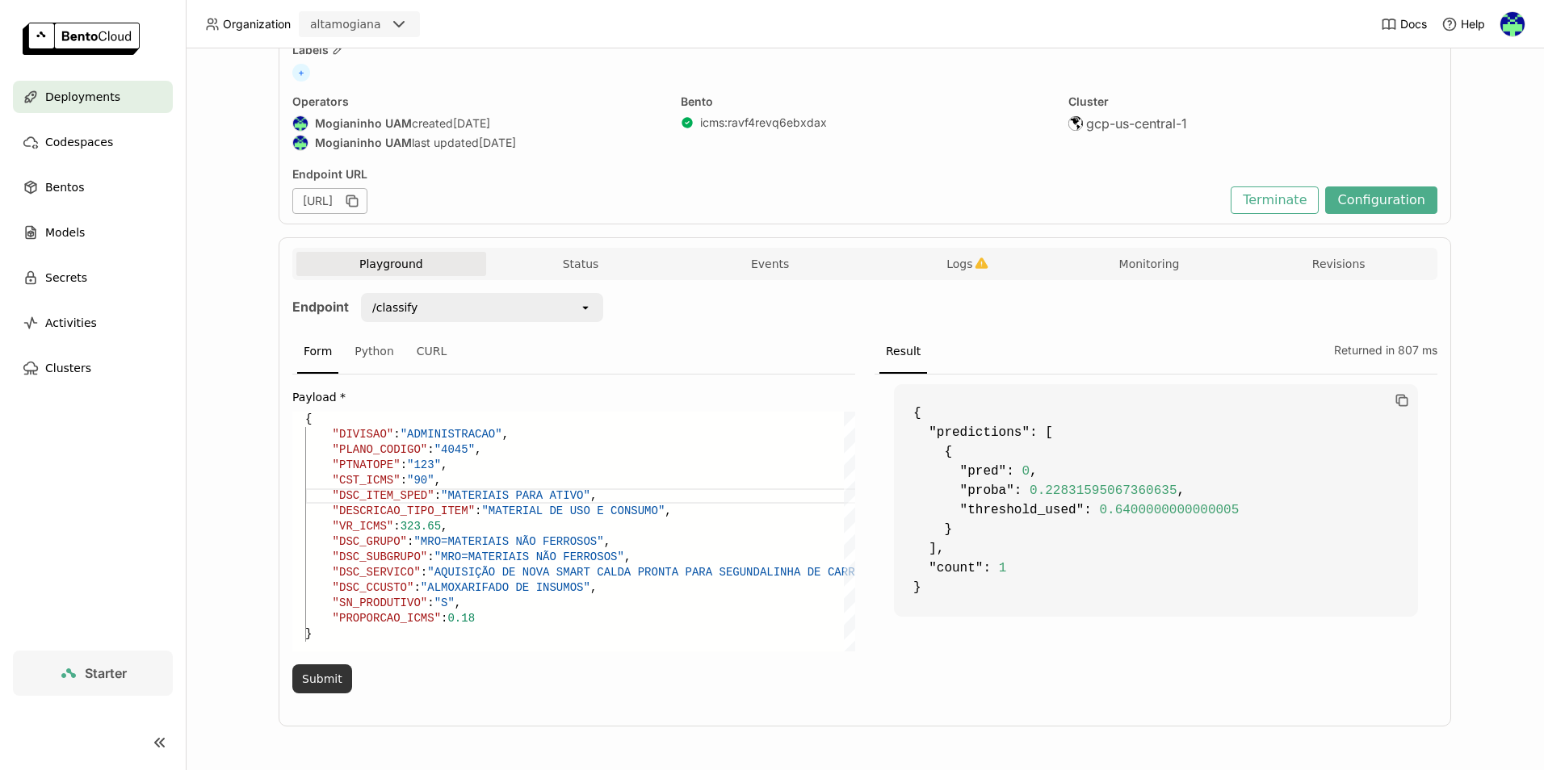
click at [318, 674] on button "Submit" at bounding box center [322, 679] width 60 height 29
drag, startPoint x: 561, startPoint y: 489, endPoint x: 501, endPoint y: 493, distance: 60.7
click at [501, 493] on div ""DSC_ITEM_SPED" : "MATERIAIS PARA ATIVO" , "DESCRICAO_TIPO_ITEM" : "MATERIAL DE…" at bounding box center [692, 532] width 775 height 240
click at [330, 672] on button "Submit" at bounding box center [322, 679] width 60 height 29
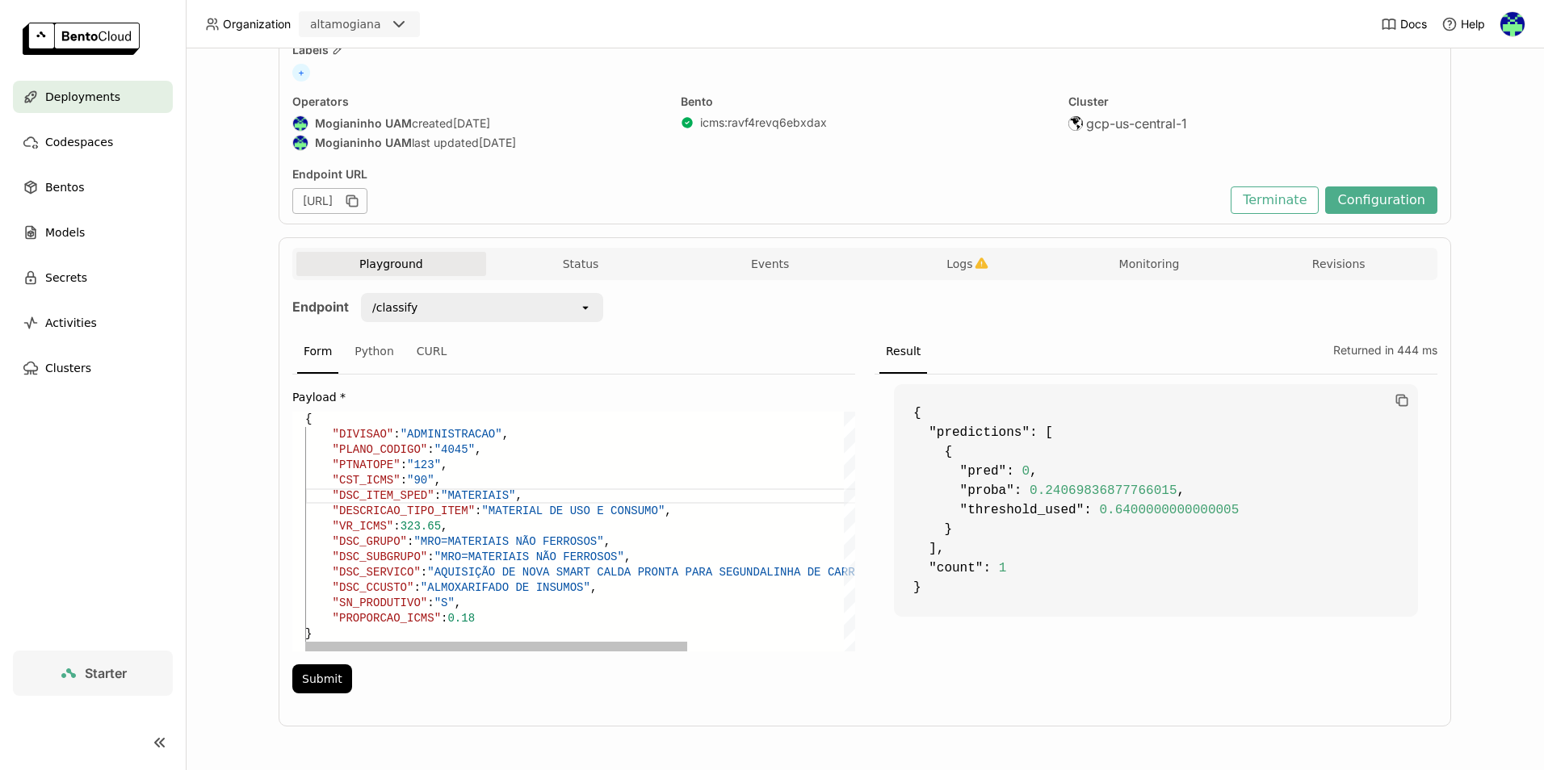
scroll to position [60, 192]
drag, startPoint x: 492, startPoint y: 494, endPoint x: 439, endPoint y: 494, distance: 53.3
click at [439, 494] on div ""DSC_ITEM_SPED" : "MATERIAIS" , "DESCRICAO_TIPO_ITEM" : "MATERIAL DE USO E CONS…" at bounding box center [692, 532] width 775 height 240
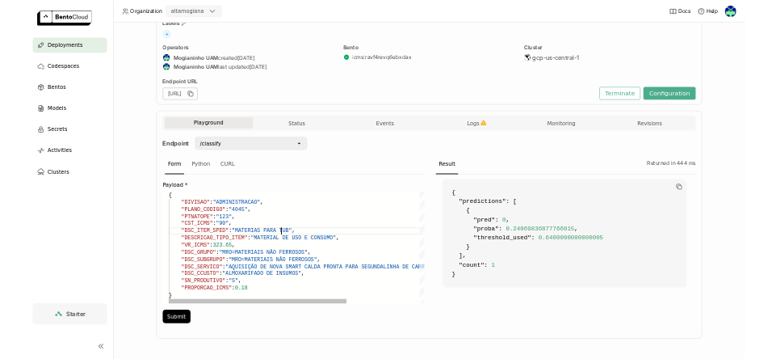
scroll to position [78, 248]
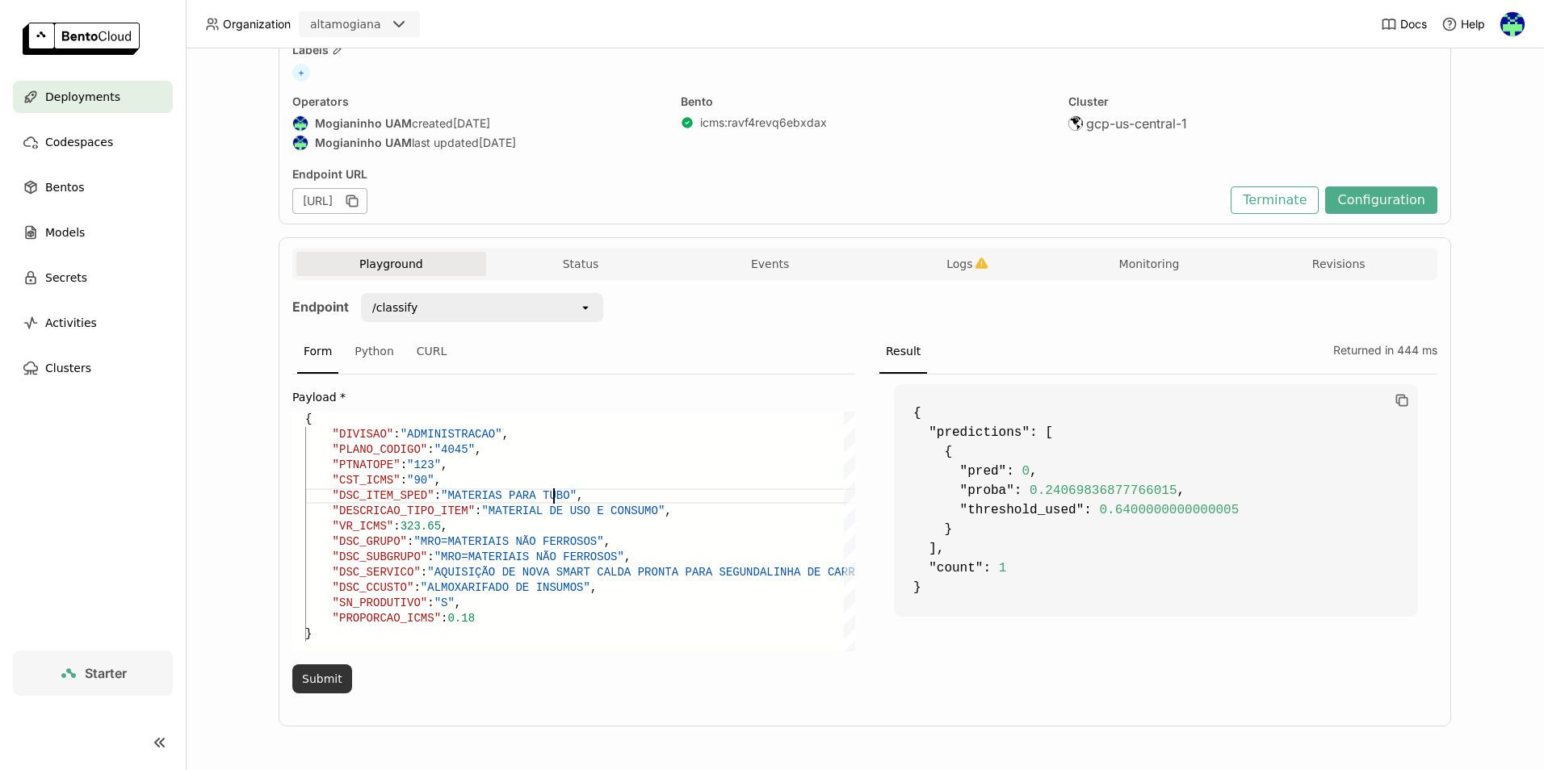
click at [333, 678] on button "Submit" at bounding box center [322, 679] width 60 height 29
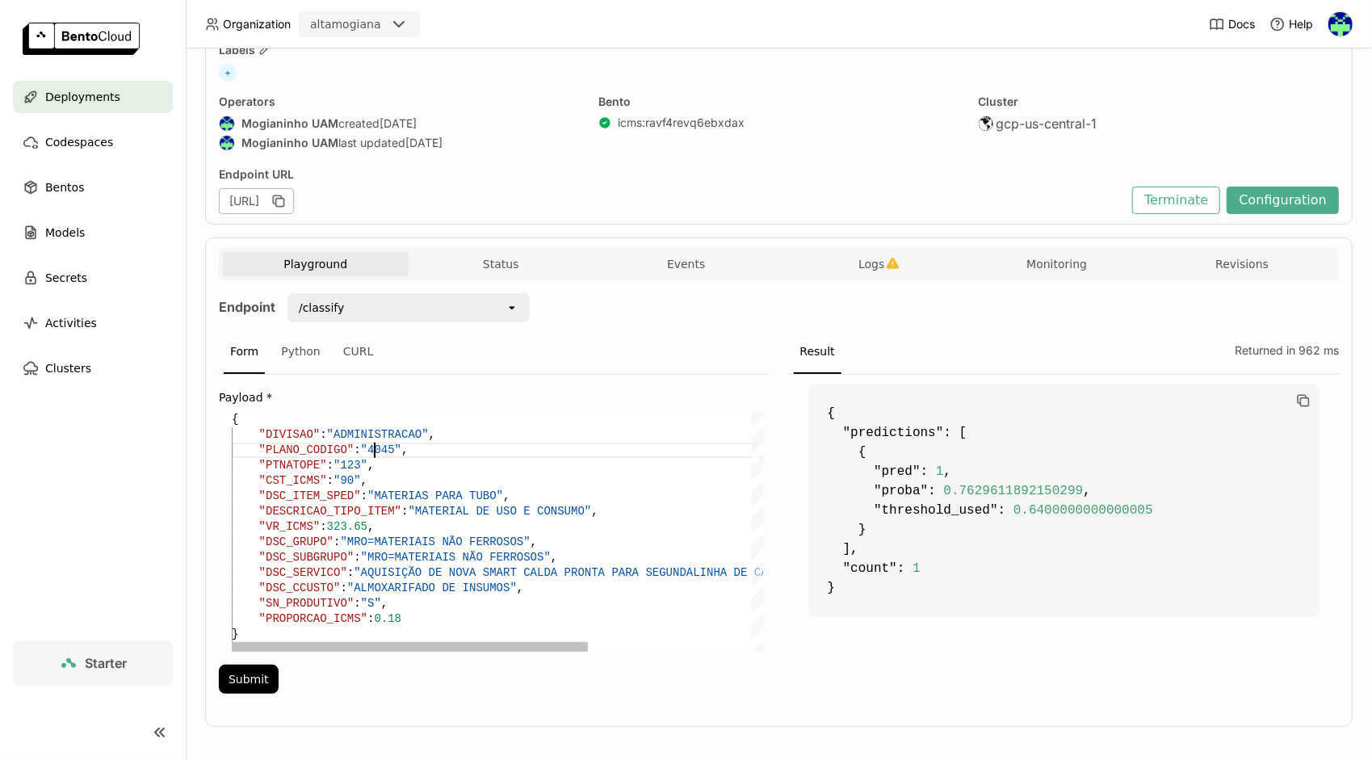
click at [374, 448] on div ""DSC_ITEM_SPED" : "MATERIAS PARA TUBO" , "DESCRICAO_TIPO_ITEM" : "MATERIAL DE U…" at bounding box center [619, 532] width 775 height 240
drag, startPoint x: 477, startPoint y: 494, endPoint x: 368, endPoint y: 493, distance: 109.0
click at [368, 493] on div ""DSC_ITEM_SPED" : "MATERIAS PARA TUBO" , "DESCRICAO_TIPO_ITEM" : "MATERIAL DE U…" at bounding box center [619, 532] width 775 height 240
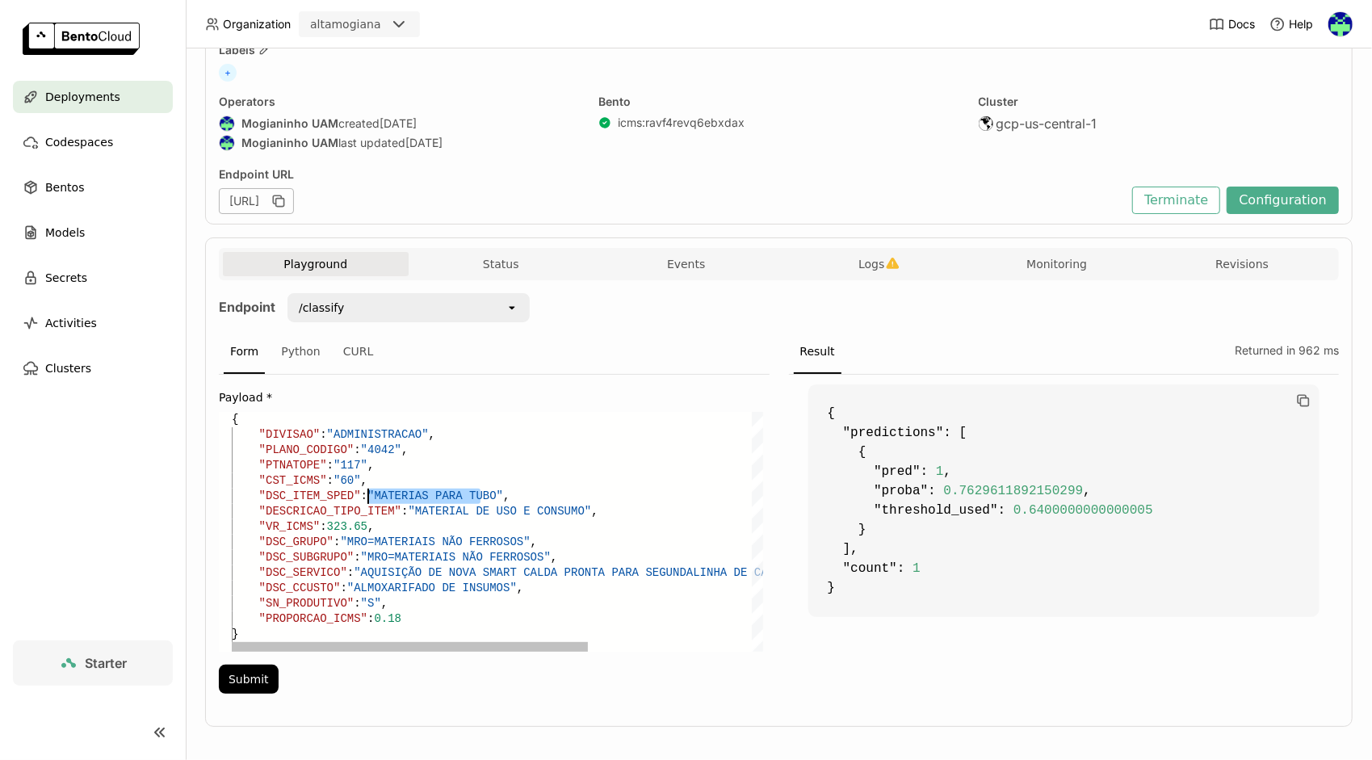
paste textarea "BORNE DE ALIMENTAÇÃO DO BARRAMENTO PARA"
drag, startPoint x: 608, startPoint y: 495, endPoint x: 369, endPoint y: 497, distance: 239.1
click at [369, 497] on div ""DSC_ITEM_SPED" : "BORNE DE ALIMENTAÇÃO DO BARRAMENTO PARA" , "DESCRICAO_TIPO_I…" at bounding box center [619, 532] width 775 height 240
paste textarea "FIO OU CABO DE 25MM² PARA 5SX2 E 5XS5, CONEXÃO RETA"
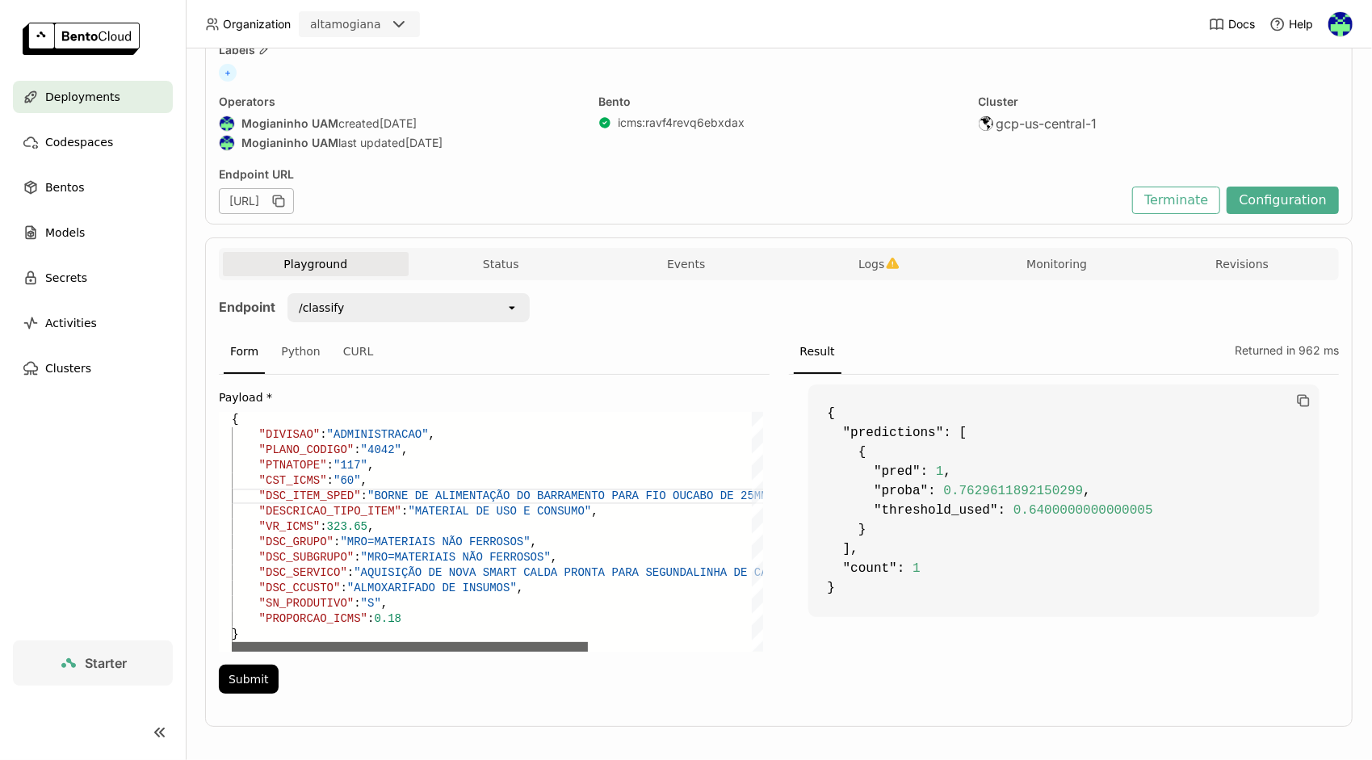
click at [232, 644] on div at bounding box center [410, 647] width 356 height 10
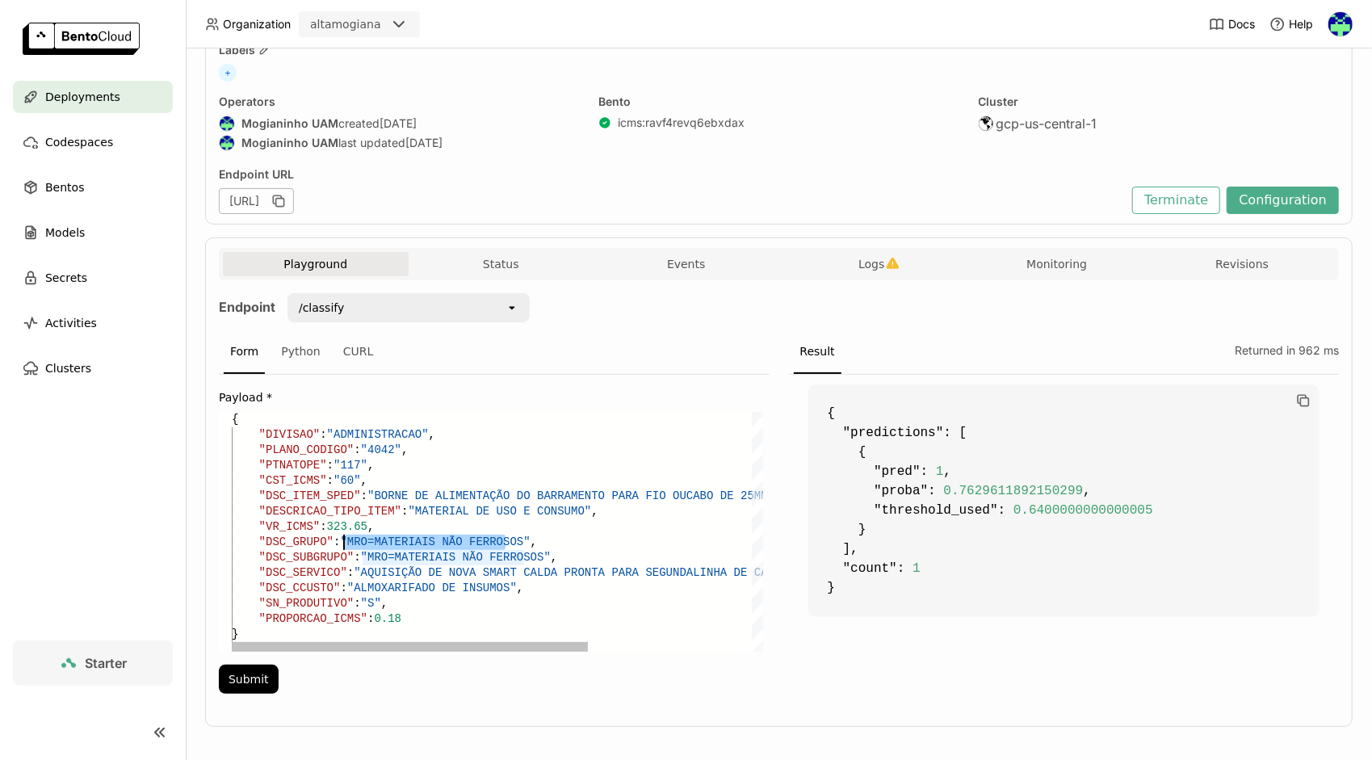
drag, startPoint x: 503, startPoint y: 544, endPoint x: 346, endPoint y: 540, distance: 157.5
click at [346, 540] on div ""DSC_ITEM_SPED" : "BORNE DE ALIMENTAÇÃO DO BARRAMENTO PARA FIO OU CABO DE 25MM²…" at bounding box center [619, 532] width 775 height 240
paste textarea "ELÉTRICOS, ELETRÔNICOS E ILUMINAÇÃO"
click at [343, 464] on div ""DSC_ITEM_SPED" : "BORNE DE ALIMENTAÇÃO DO BARRAMENTO PARA FIO OU CABO DE 25MM²…" at bounding box center [619, 532] width 775 height 240
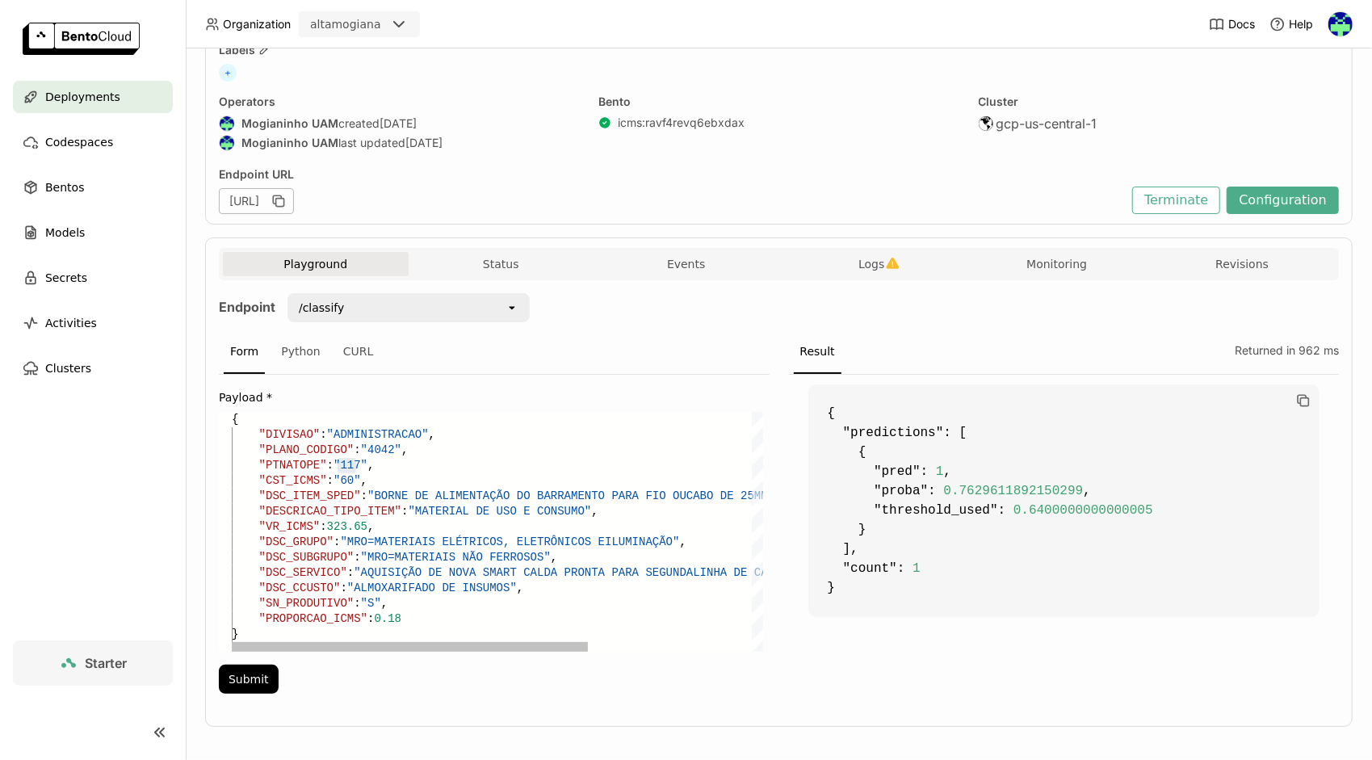
click at [351, 456] on div ""DSC_ITEM_SPED" : "BORNE DE ALIMENTAÇÃO DO BARRAMENTO PARA FIO OU CABO DE 25MM²…" at bounding box center [619, 532] width 775 height 240
click at [346, 465] on div ""DSC_ITEM_SPED" : "BORNE DE ALIMENTAÇÃO DO BARRAMENTO PARA FIO OU CABO DE 25MM²…" at bounding box center [619, 532] width 775 height 240
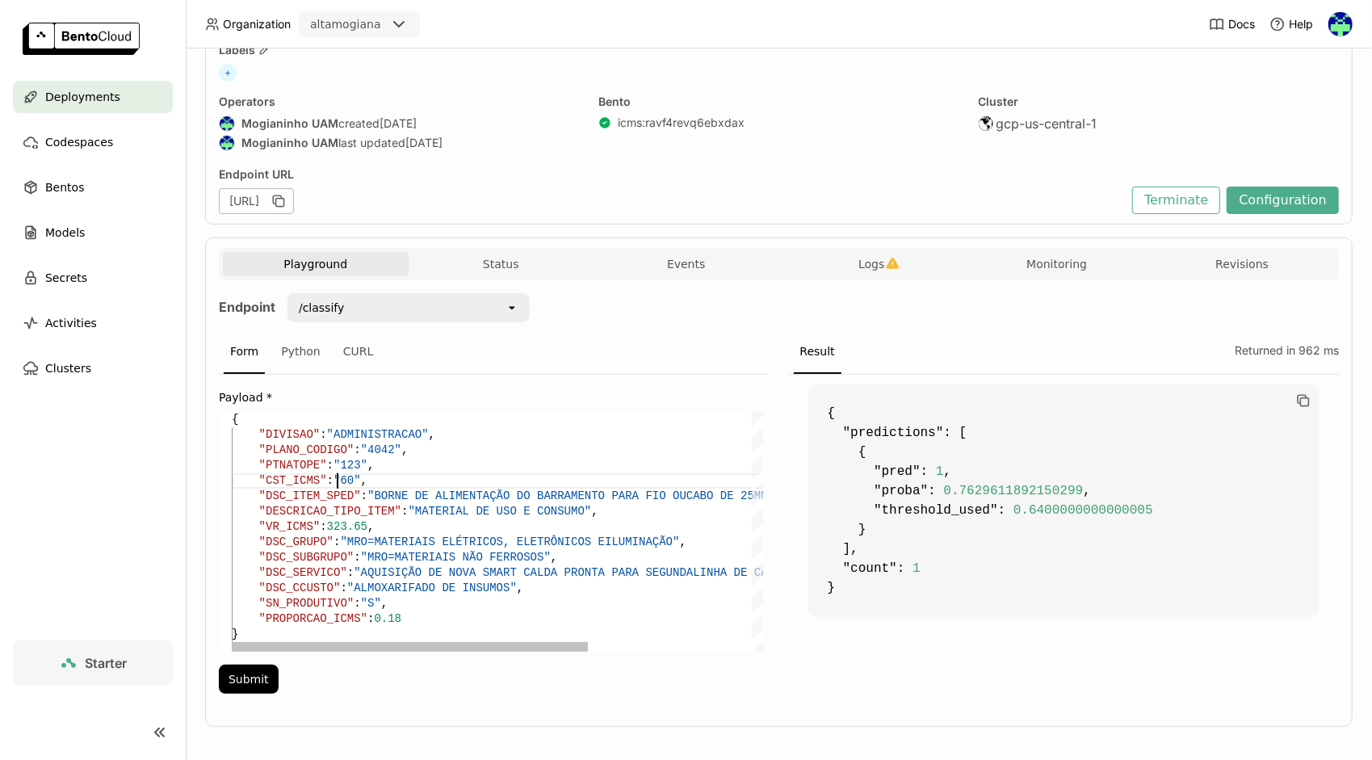
click at [336, 485] on div ""DSC_ITEM_SPED" : "BORNE DE ALIMENTAÇÃO DO BARRAMENTO PARA FIO OU CABO DE 25MM²…" at bounding box center [619, 532] width 775 height 240
click at [347, 480] on div ""DSC_ITEM_SPED" : "BORNE DE ALIMENTAÇÃO DO BARRAMENTO PARA FIO OU CABO DE 25MM²…" at bounding box center [619, 532] width 775 height 240
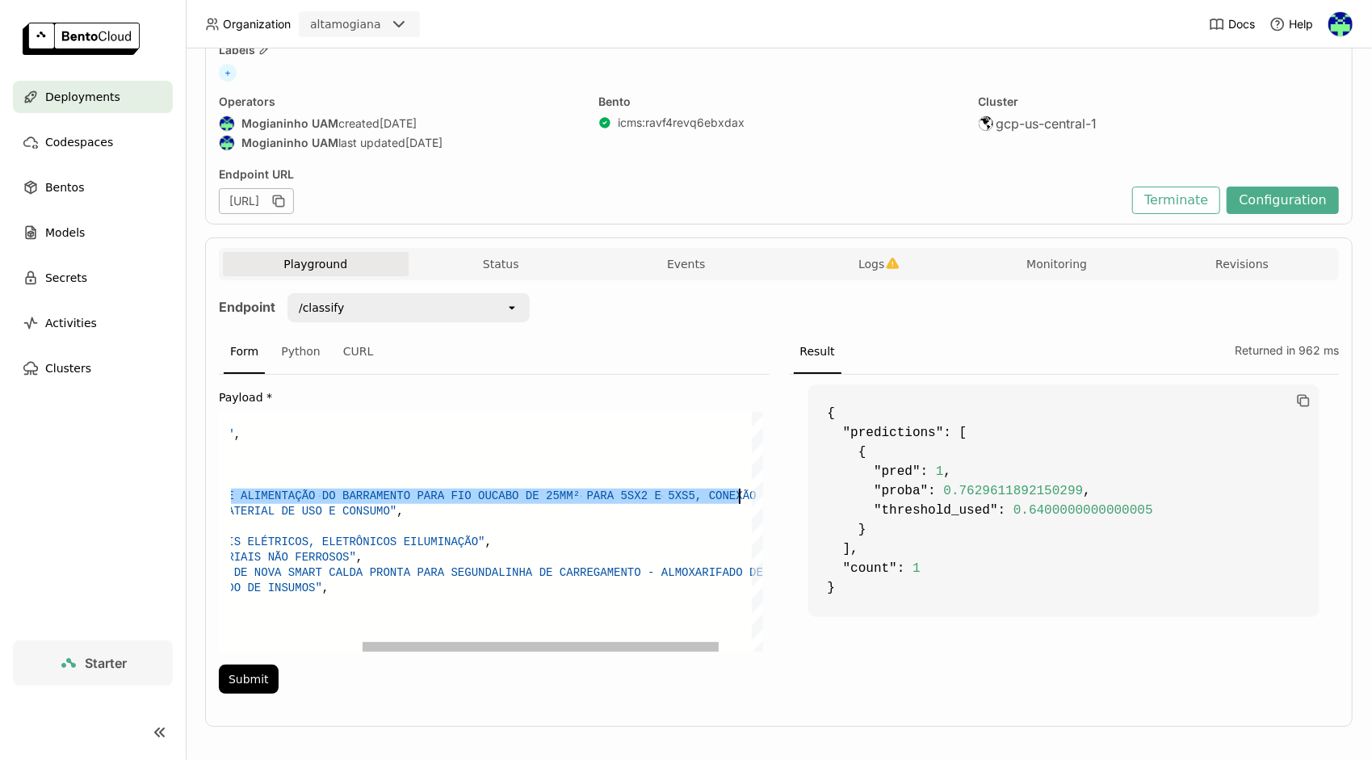
drag, startPoint x: 367, startPoint y: 498, endPoint x: 740, endPoint y: 495, distance: 373.1
click at [740, 495] on div ""DSC_ITEM_SPED" : "BORNE DE ALIMENTAÇÃO DO BARRAMENTO PARA FIO OU CABO DE 25MM²…" at bounding box center [424, 532] width 775 height 240
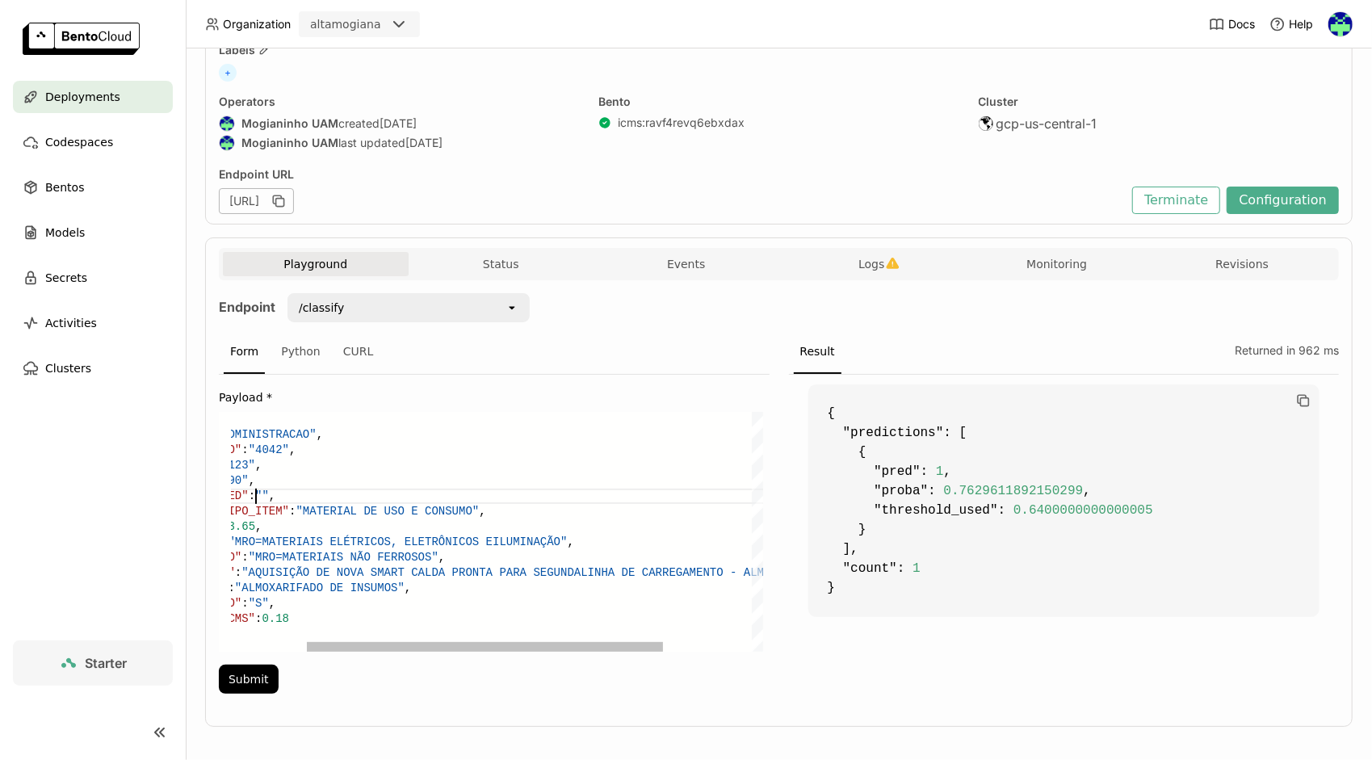
paste textarea "SINALIZADOR NOTURNO COM DUAS LÂMPADAS 60"
click at [307, 642] on div at bounding box center [485, 647] width 356 height 10
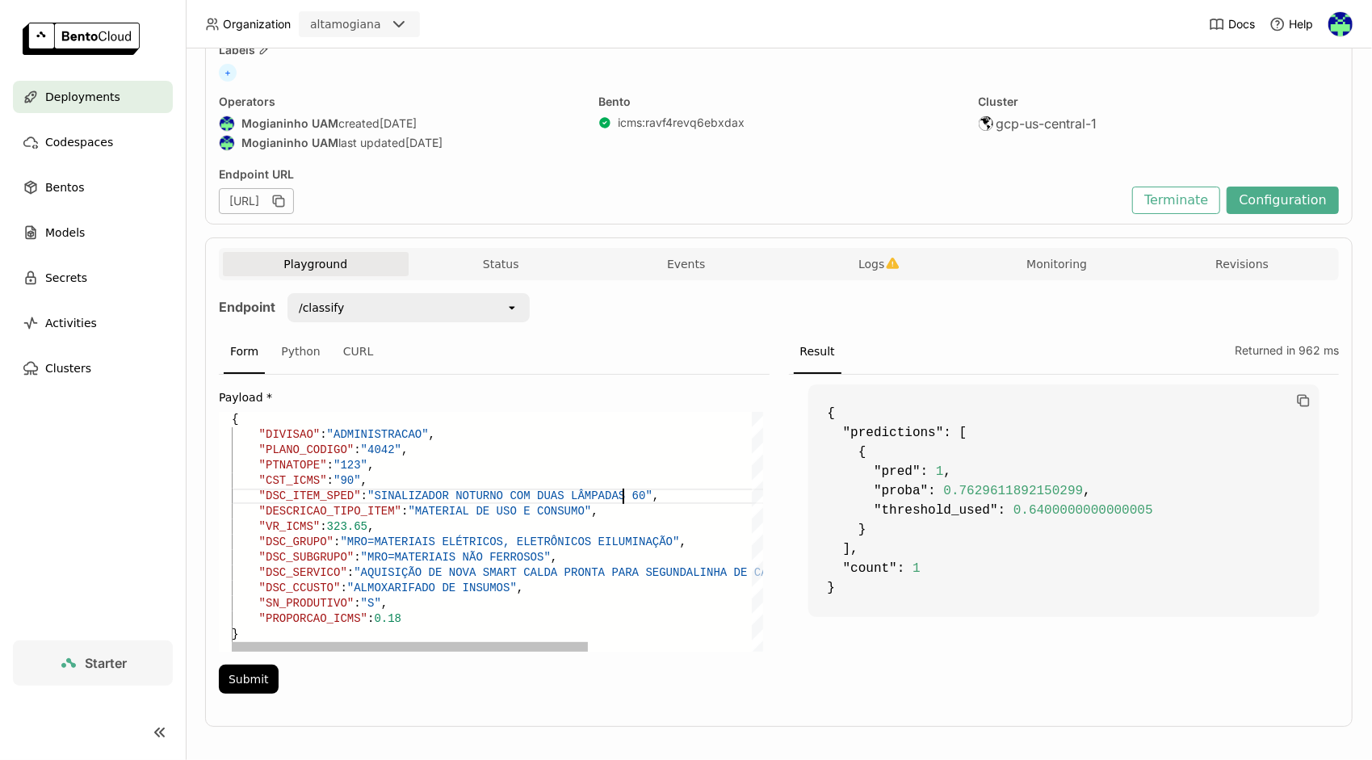
click at [620, 494] on div ""DSC_ITEM_SPED" : "SINALIZADOR NOTURNO COM DUAS LÂMPADAS 60" , "DESCRICAO_TIPO_…" at bounding box center [619, 532] width 775 height 240
drag, startPoint x: 619, startPoint y: 494, endPoint x: 367, endPoint y: 490, distance: 251.2
click at [367, 490] on div ""DSC_ITEM_SPED" : "SINALIZADOR NOTURNO COM DUAS LÂMPADAS 60" , "DESCRICAO_TIPO_…" at bounding box center [619, 532] width 775 height 240
paste textarea "W, COM RELE FOTOELÉTRICO"
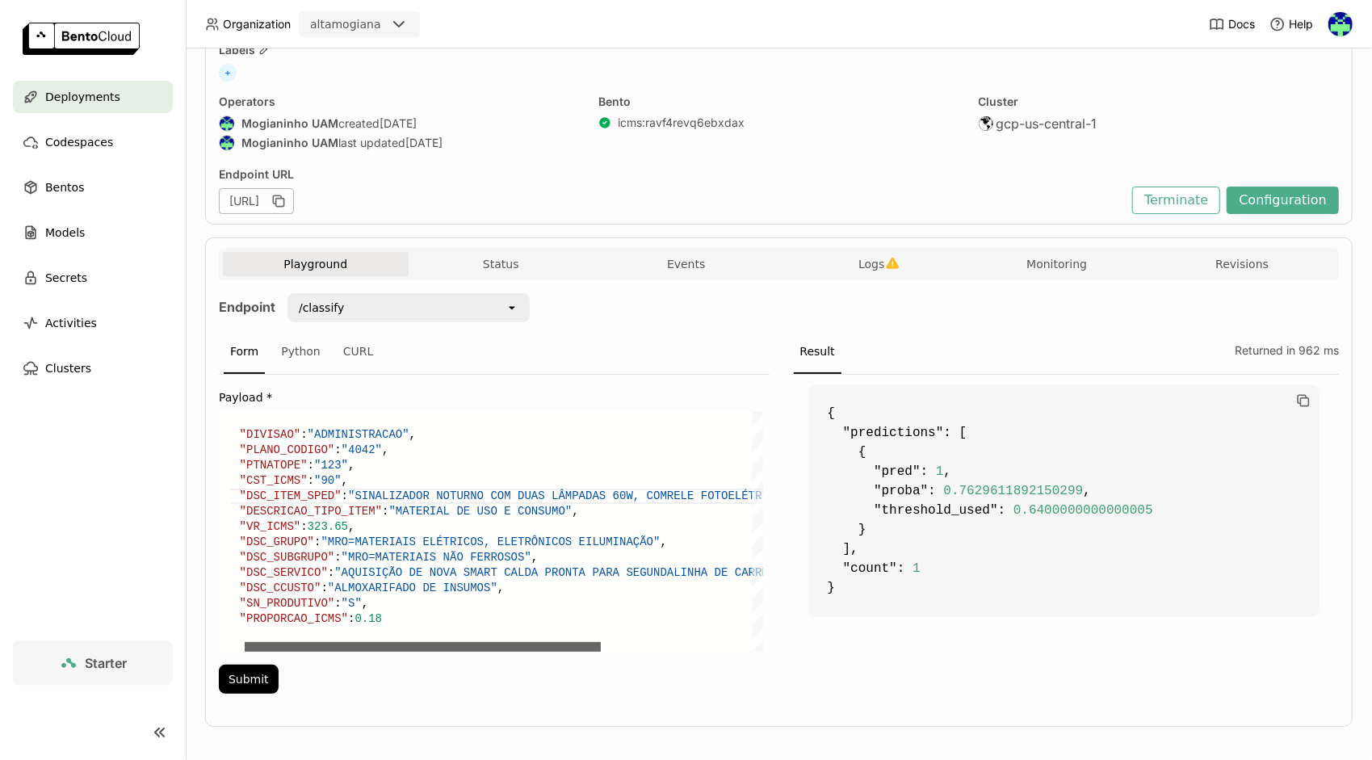
click at [470, 642] on div at bounding box center [423, 647] width 356 height 10
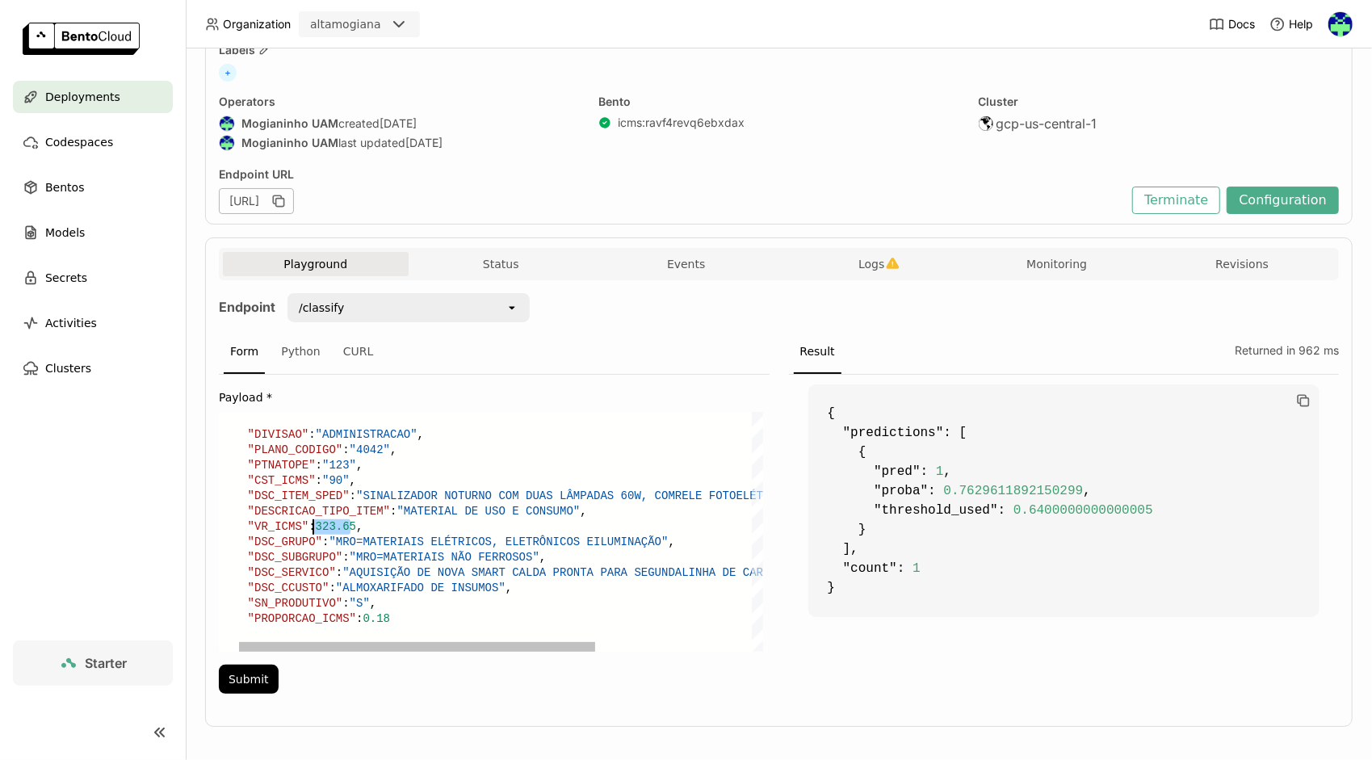
drag, startPoint x: 351, startPoint y: 522, endPoint x: 314, endPoint y: 523, distance: 36.4
click at [314, 523] on div ""DSC_ITEM_SPED" : "SINALIZADOR NOTURNO COM DUAS LÂMPADAS 60W, COM RELE FOTOELÉT…" at bounding box center [607, 532] width 775 height 240
drag, startPoint x: 514, startPoint y: 553, endPoint x: 350, endPoint y: 554, distance: 164.0
click at [350, 554] on div ""DSC_ITEM_SPED" : "SINALIZADOR NOTURNO COM DUAS LÂMPADAS 60W, COM RELE FOTOELÉT…" at bounding box center [607, 532] width 775 height 240
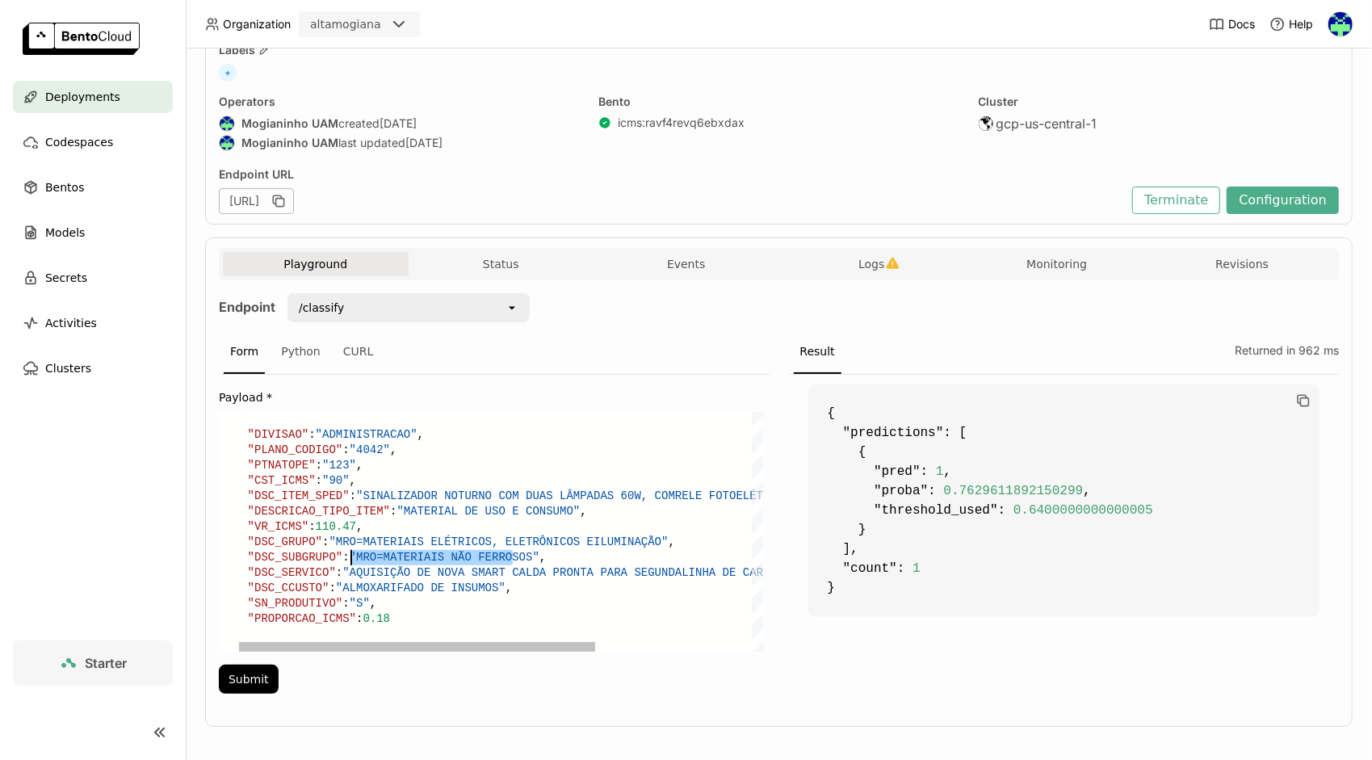
paste textarea "FUSÍVEIS E PARA-RAIOS - INDUSTRIAL E DOMÉSTICO"
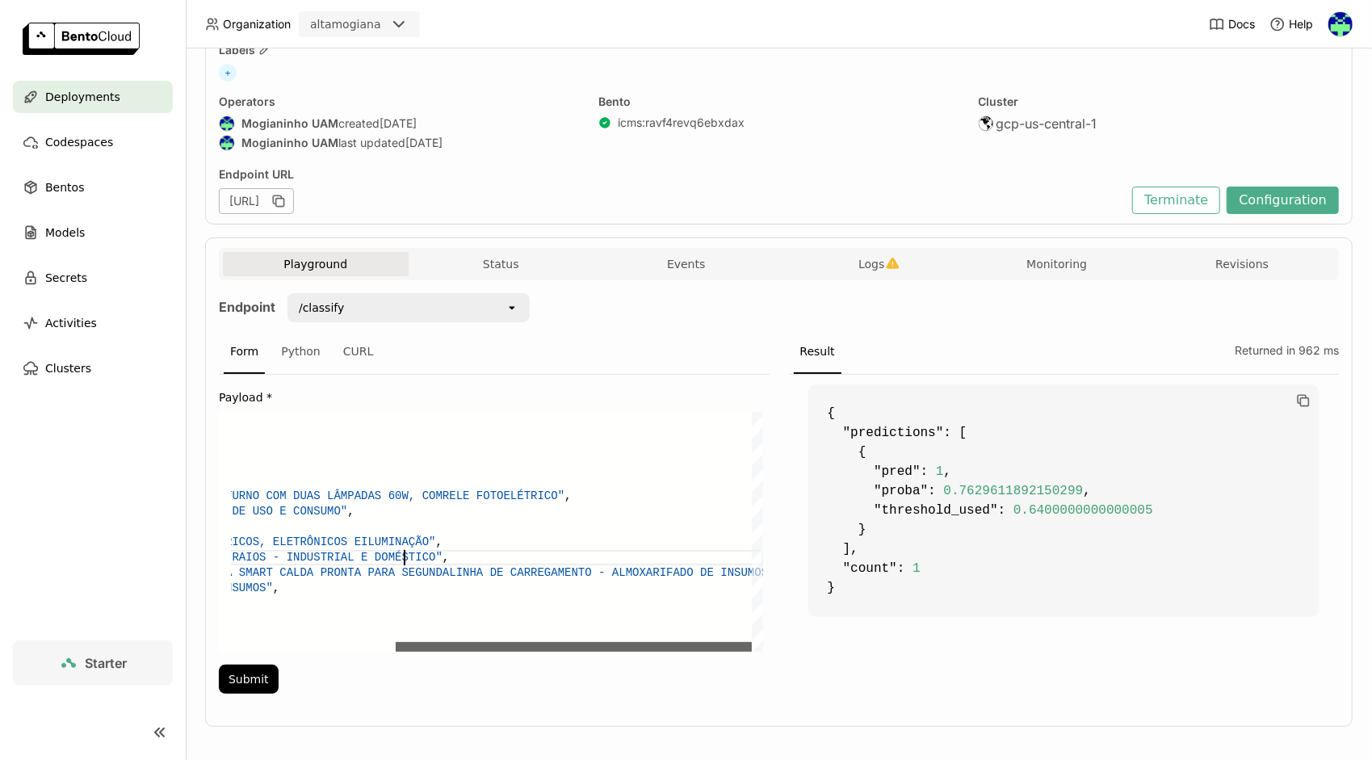
click at [752, 651] on div at bounding box center [574, 647] width 356 height 10
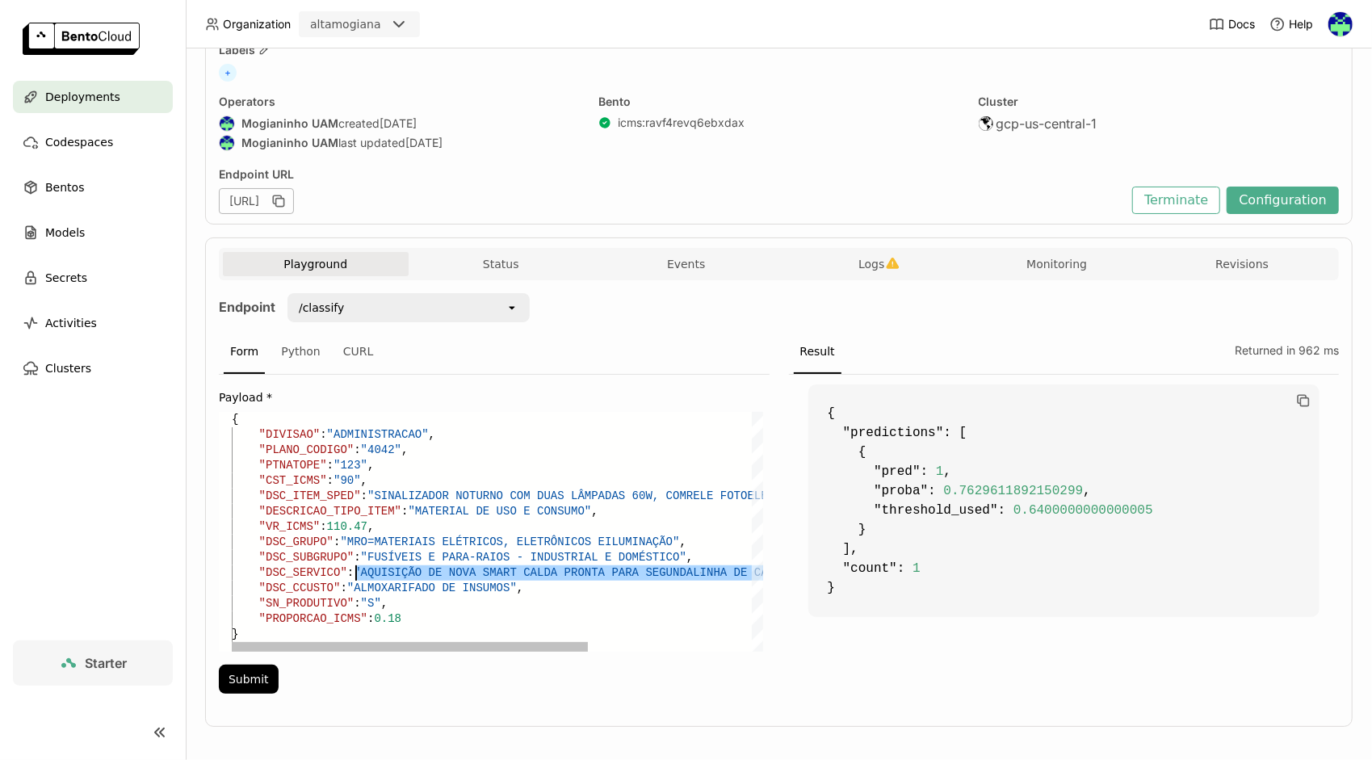
drag, startPoint x: 716, startPoint y: 570, endPoint x: 359, endPoint y: 575, distance: 357.0
click at [359, 575] on div ""DSC_ITEM_SPED" : "SINALIZADOR NOTURNO COM DUAS LÂMPADAS 60W, COM RELE FOTOELÉT…" at bounding box center [619, 532] width 775 height 240
paste textarea "CONSTRUÇÃO DE UM NOVO GALPÃO DE INSPEÇÃO E LIMPEZA NO PÁTIO DE VEÍCULOS DA EXPE…"
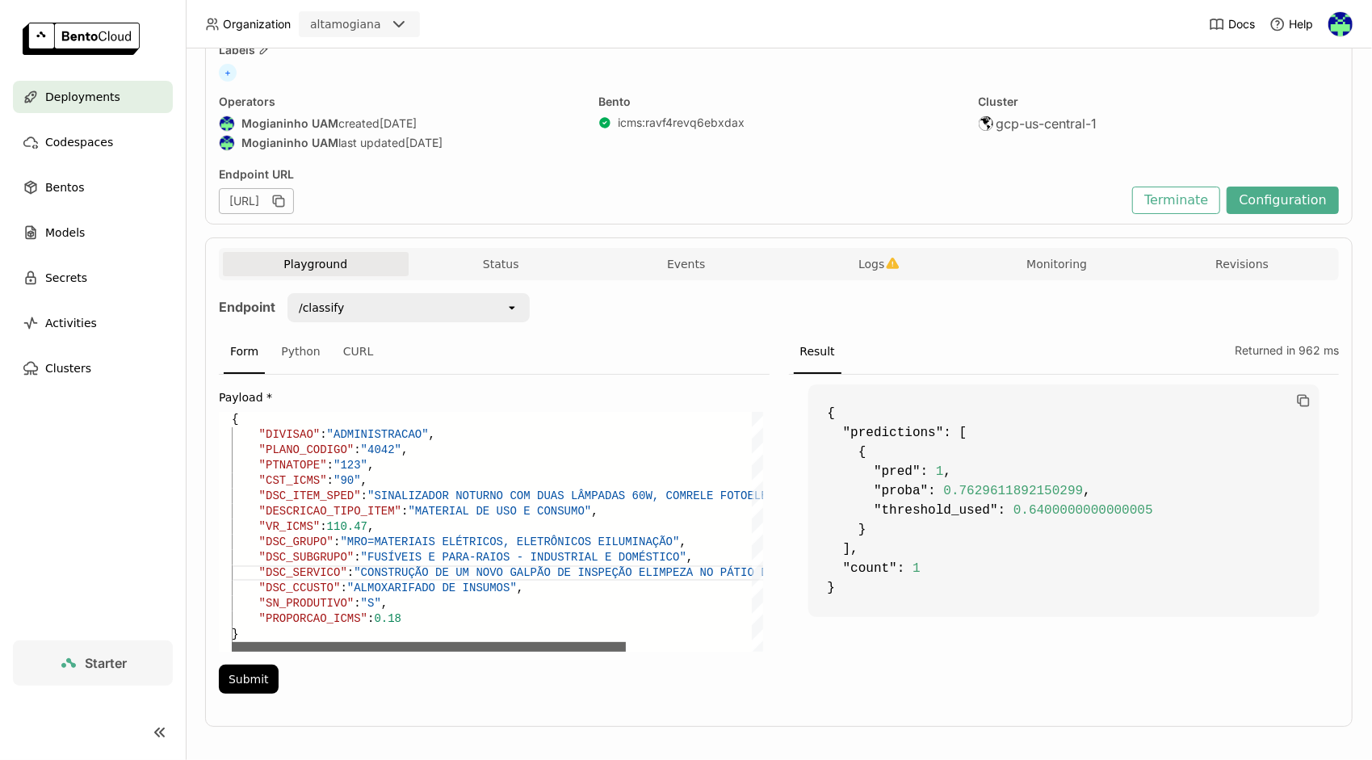
click at [232, 642] on div at bounding box center [429, 647] width 394 height 10
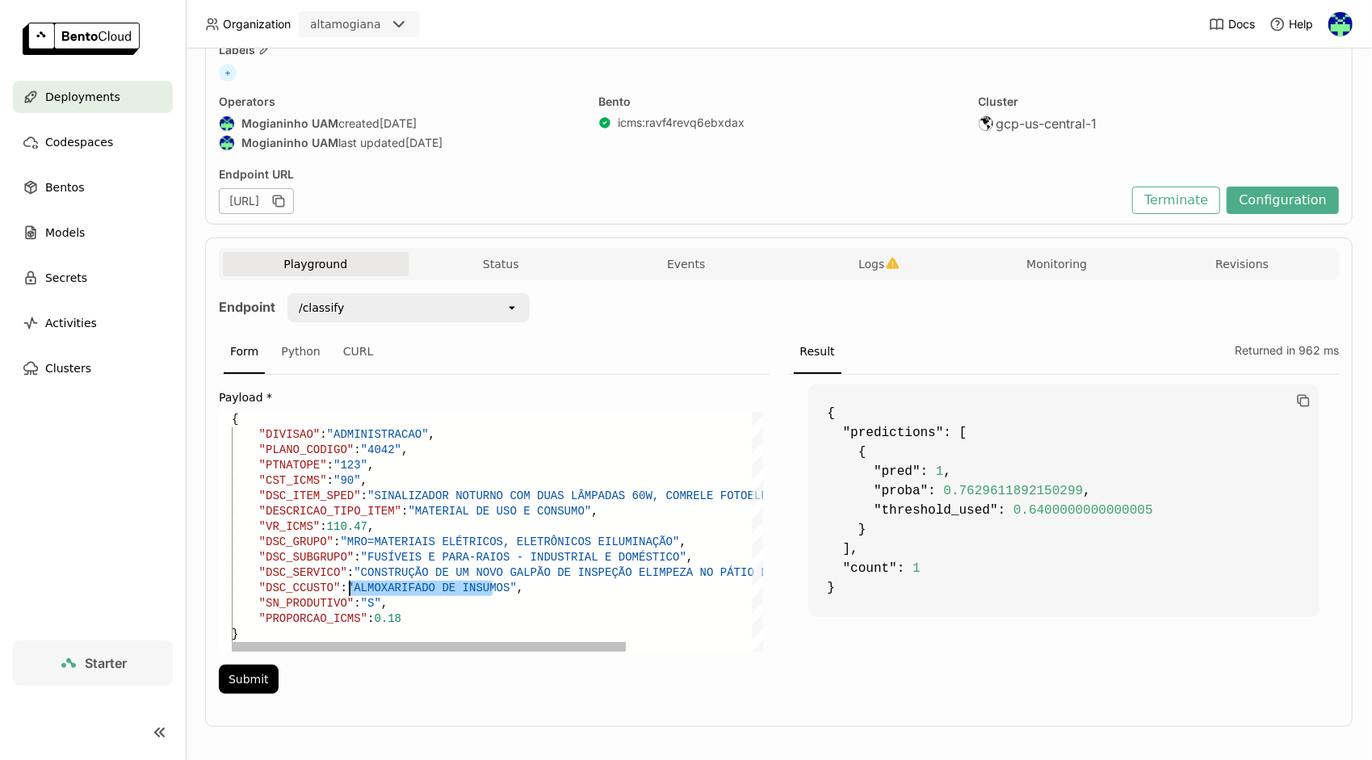
drag, startPoint x: 493, startPoint y: 586, endPoint x: 350, endPoint y: 587, distance: 143.8
click at [350, 587] on div ""DSC_ITEM_SPED" : "SINALIZADOR NOTURNO COM DUAS LÂMPADAS 60W, COM RELE FOTOELÉT…" at bounding box center [582, 532] width 701 height 240
paste textarea "EXPEDIÇAO DE PRODUTOS ACABAD"
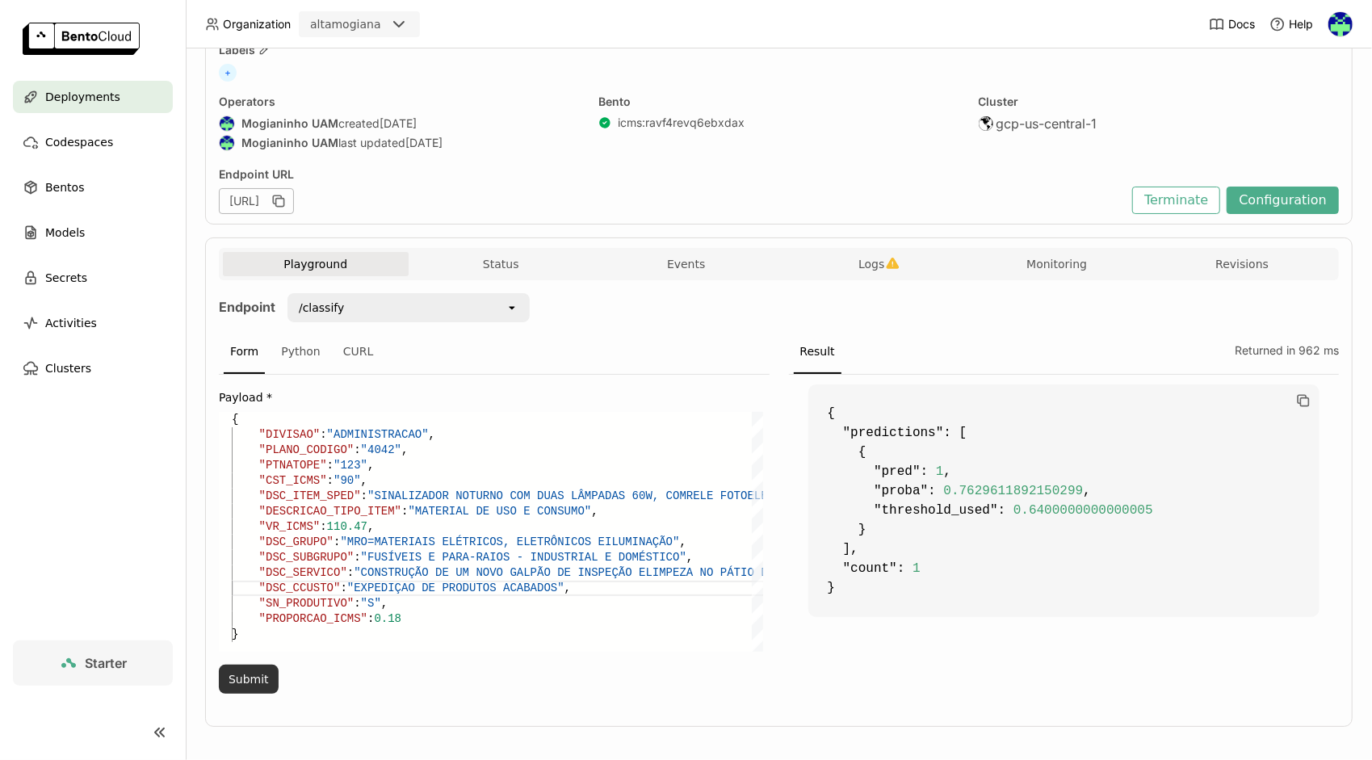
click at [257, 685] on button "Submit" at bounding box center [249, 679] width 60 height 29
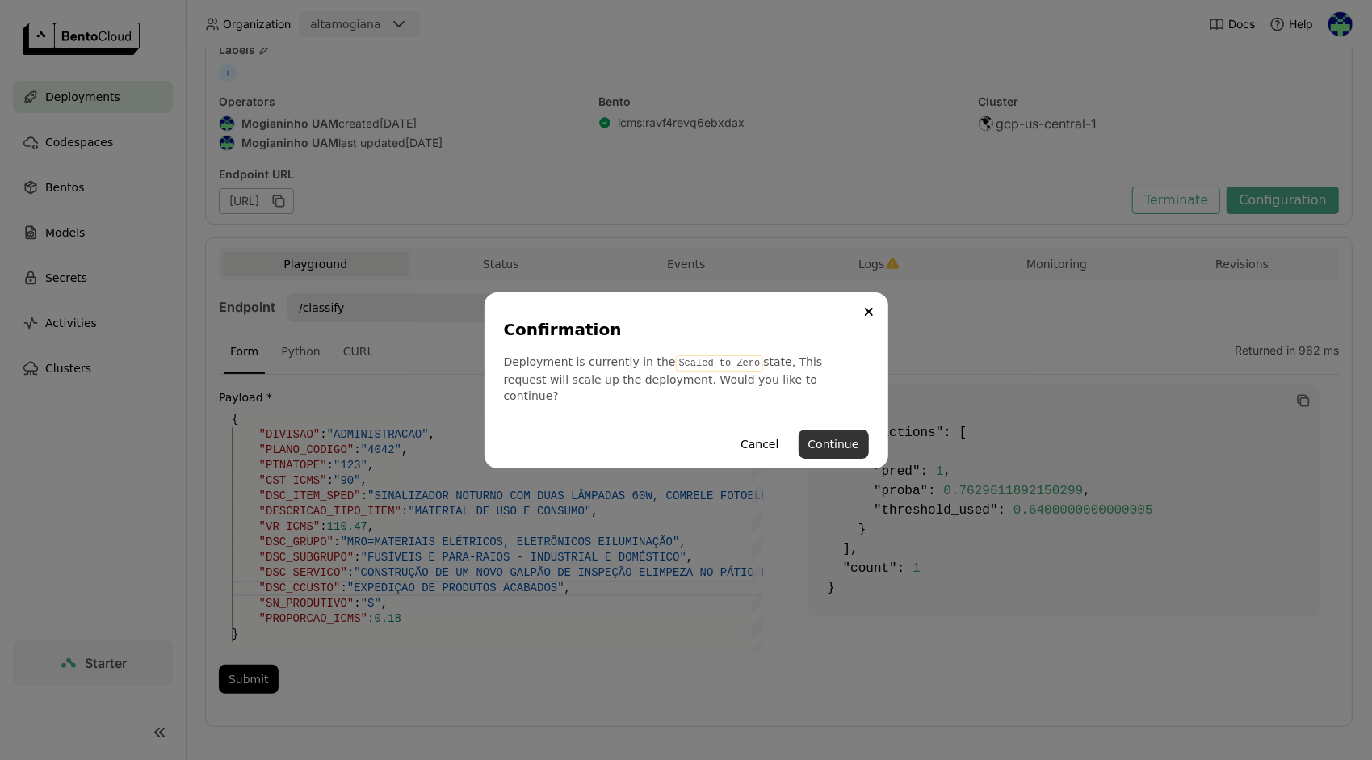
click at [842, 431] on button "Continue" at bounding box center [834, 444] width 70 height 29
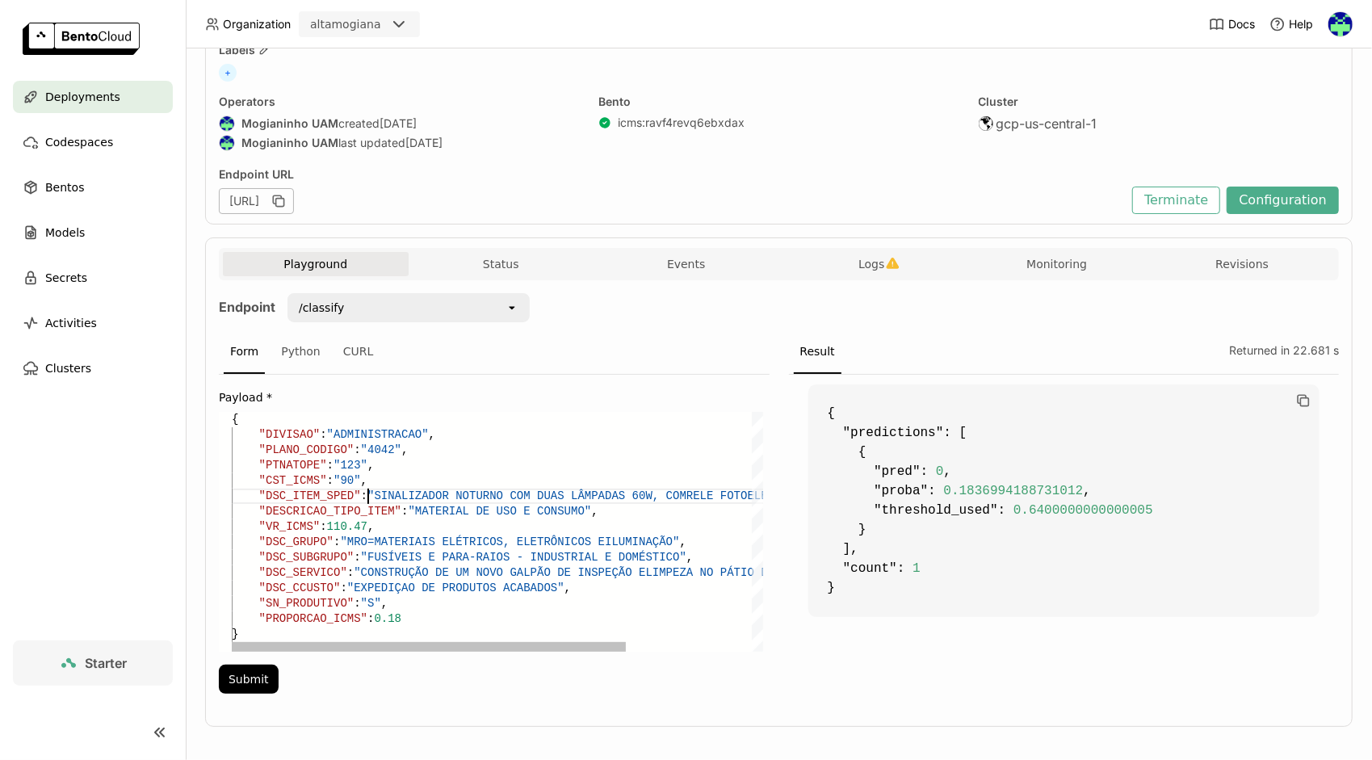
scroll to position [76, 304]
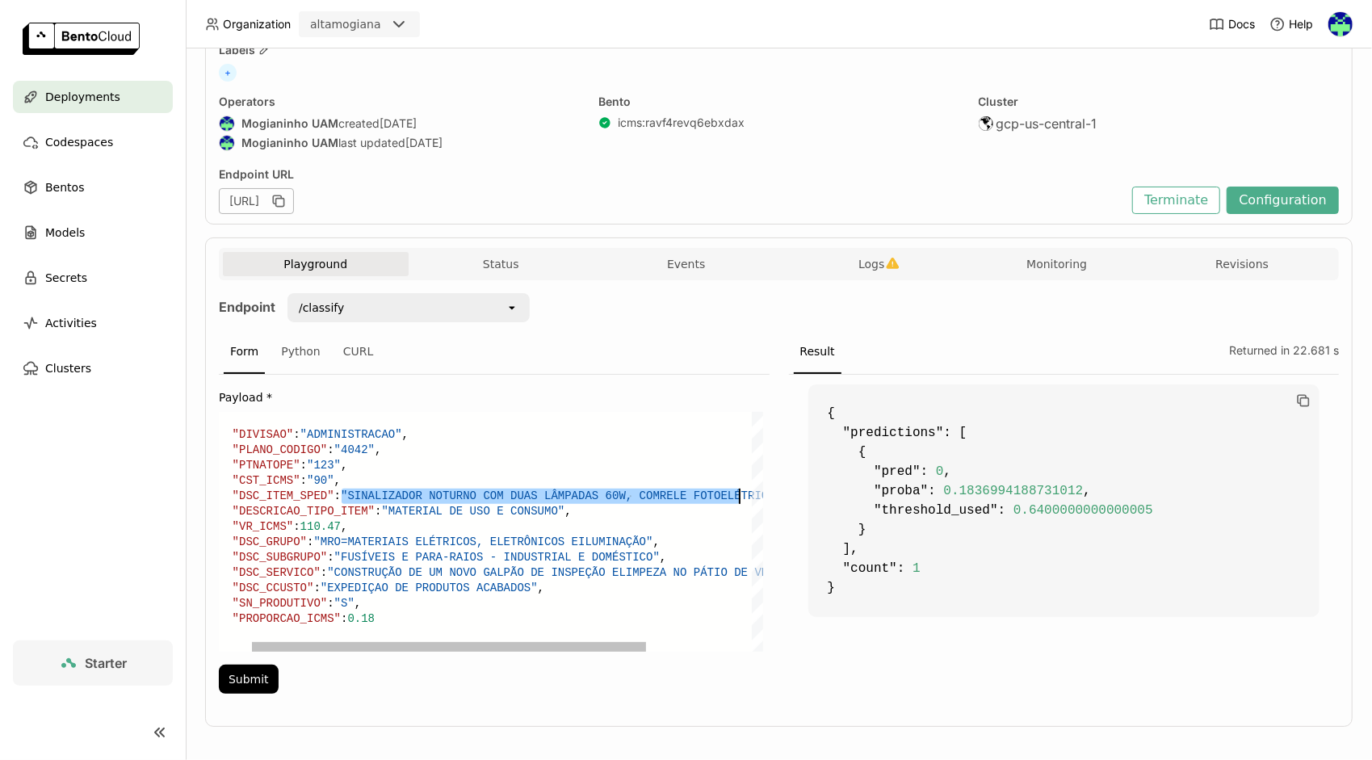
drag, startPoint x: 369, startPoint y: 491, endPoint x: 739, endPoint y: 493, distance: 369.9
click at [739, 493] on div ""DSC_ITEM_SPED" : "SINALIZADOR NOTURNO COM DUAS LÂMPADAS 60W, COM RELE FOTOELÉT…" at bounding box center [555, 532] width 701 height 240
paste textarea "PROJETOR MODULAR LED, 896W, COR 5.000K CF60 FULL RANGE"
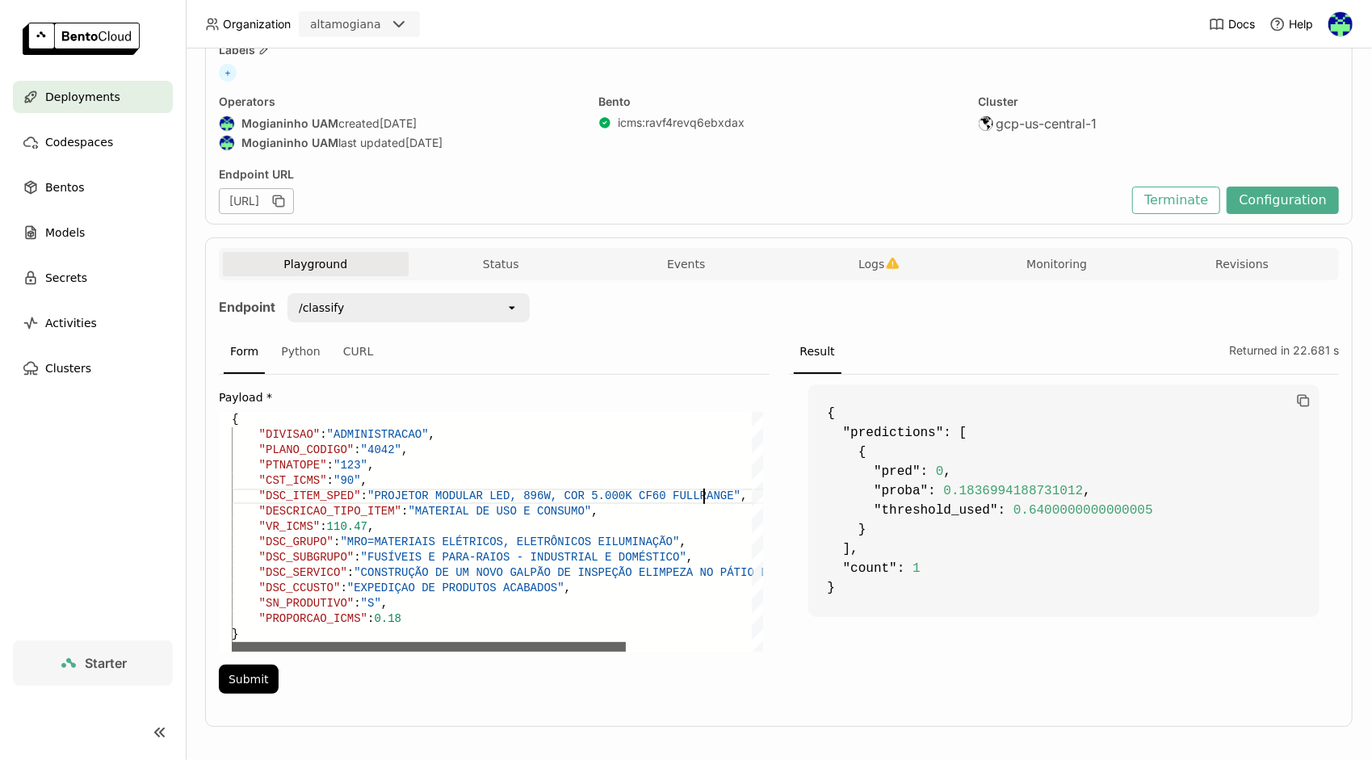
click at [232, 642] on div at bounding box center [429, 647] width 394 height 10
drag, startPoint x: 362, startPoint y: 525, endPoint x: 325, endPoint y: 528, distance: 37.3
click at [325, 528] on div ""DSC_ITEM_SPED" : "PROJETOR MODULAR LED, 896W, COR 5.000K CF60 FULL RANGE" , "D…" at bounding box center [582, 532] width 701 height 240
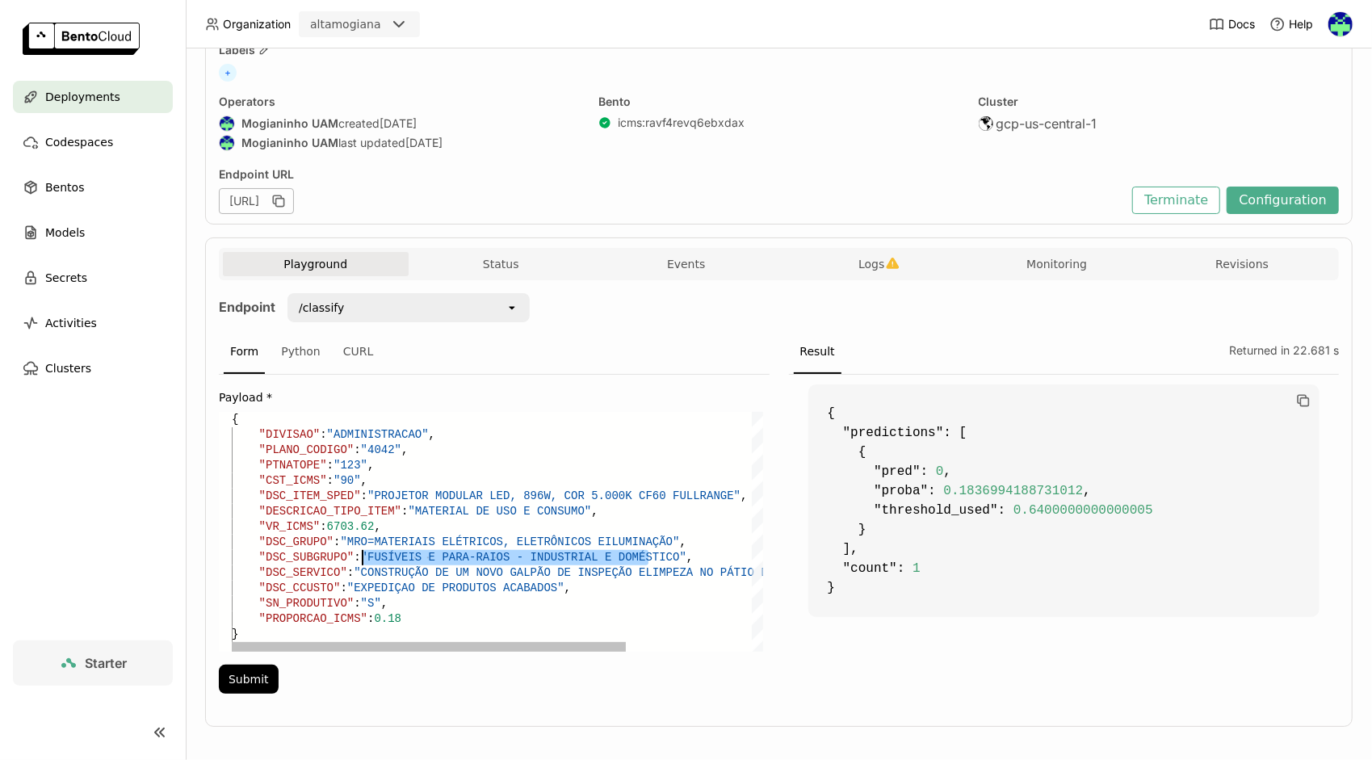
drag, startPoint x: 650, startPoint y: 552, endPoint x: 361, endPoint y: 551, distance: 289.1
click at [361, 551] on div ""DSC_ITEM_SPED" : "PROJETOR MODULAR LED, 896W, COR 5.000K CF60 FULL RANGE" , "D…" at bounding box center [582, 532] width 701 height 240
paste textarea "COMPONENTES ELÉTRICOS E ELETRÔNICOS"
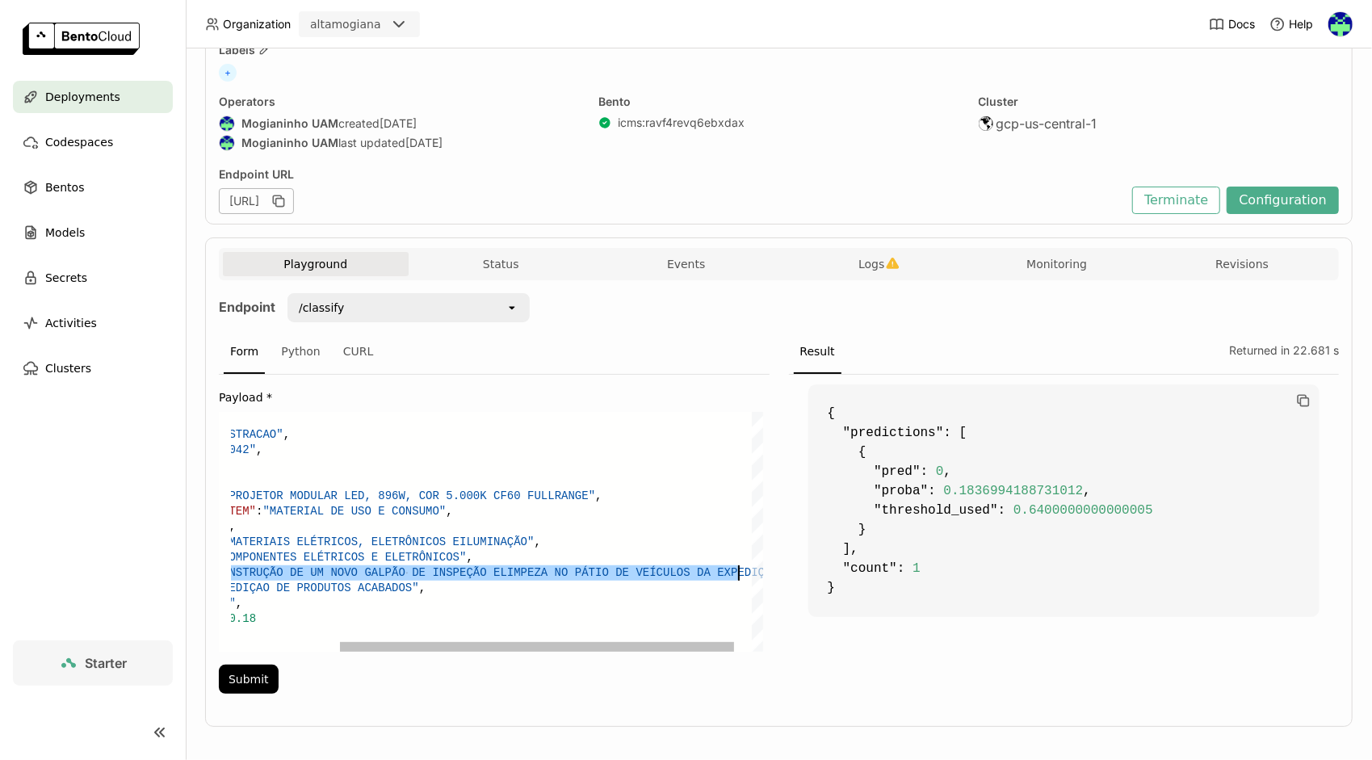
drag, startPoint x: 355, startPoint y: 570, endPoint x: 739, endPoint y: 575, distance: 383.7
click at [739, 575] on div ""DSC_ITEM_SPED" : "PROJETOR MODULAR LED, 896W, COR 5.000K CF60 FULL RANGE" , "D…" at bounding box center [436, 532] width 701 height 240
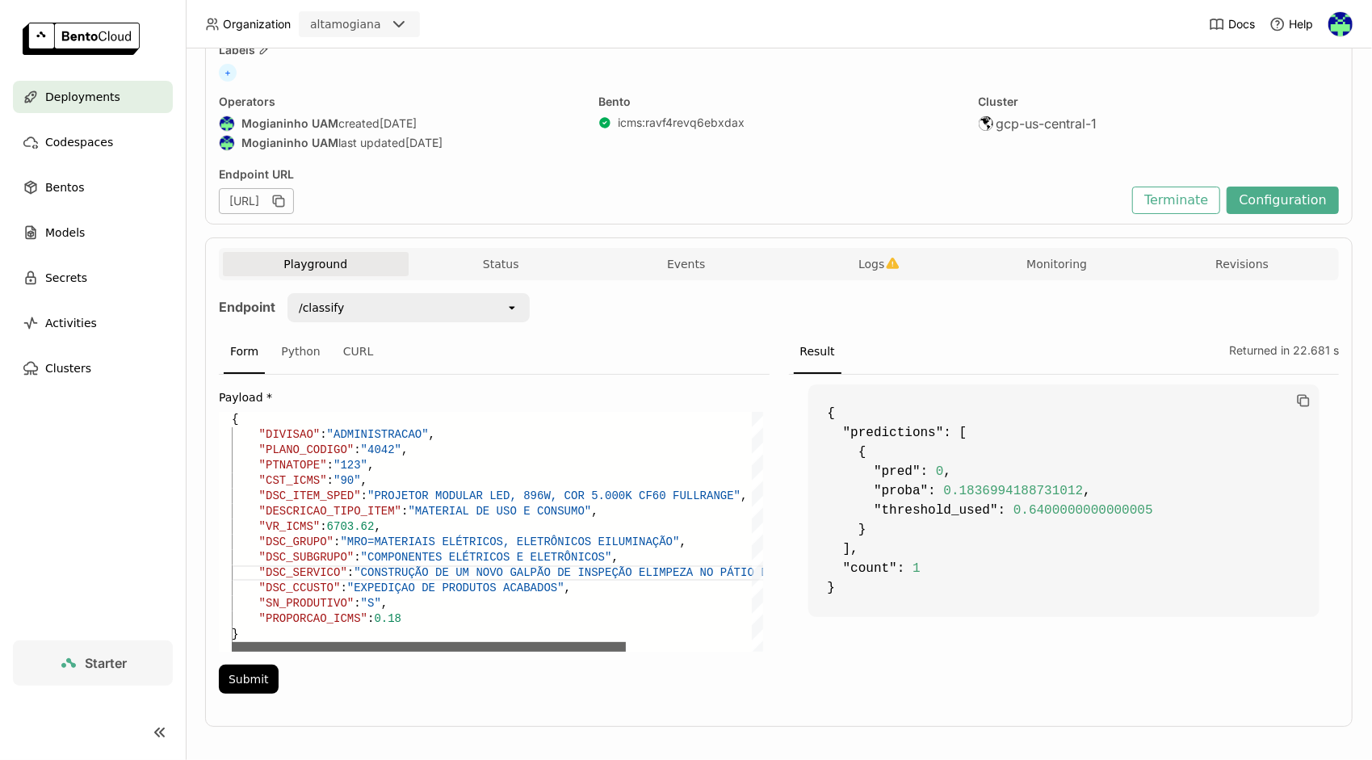
click at [311, 648] on div at bounding box center [429, 647] width 394 height 10
click at [245, 683] on button "Submit" at bounding box center [249, 679] width 60 height 29
click at [344, 428] on div ""DSC_ITEM_SPED" : "PROJETOR MODULAR LED, 896W, COR 5.000K CF60 FULL RANGE" , "D…" at bounding box center [582, 532] width 701 height 240
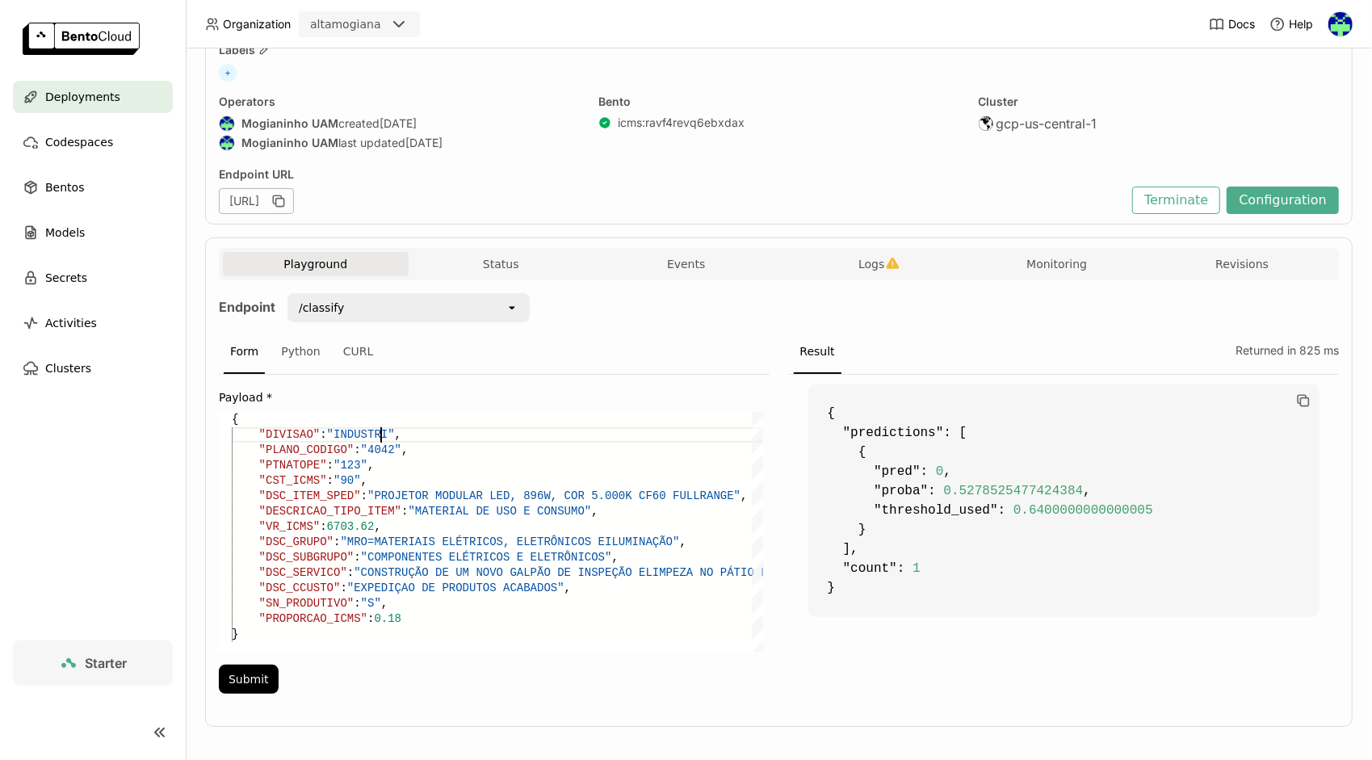
scroll to position [28, 155]
type textarea "{ "DIVISAO": "INDUSTRIA", "PLANO_CODIGO": "4042", "PTNATOPE": "123", "CST_ICMS"…"
click at [233, 670] on button "Submit" at bounding box center [249, 679] width 60 height 29
